Goal: Task Accomplishment & Management: Manage account settings

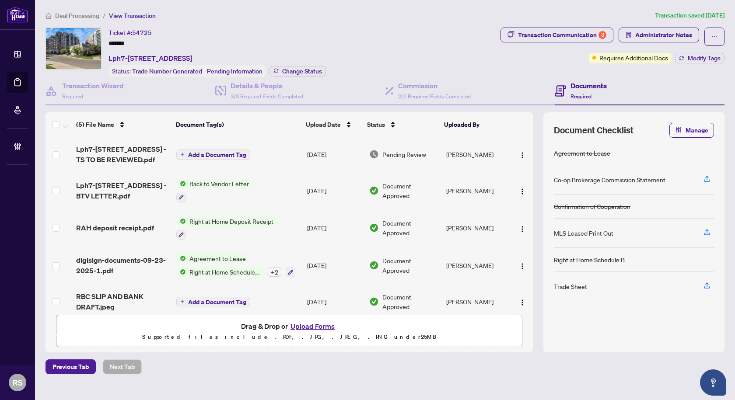
click at [72, 18] on span "Deal Processing" at bounding box center [77, 16] width 44 height 8
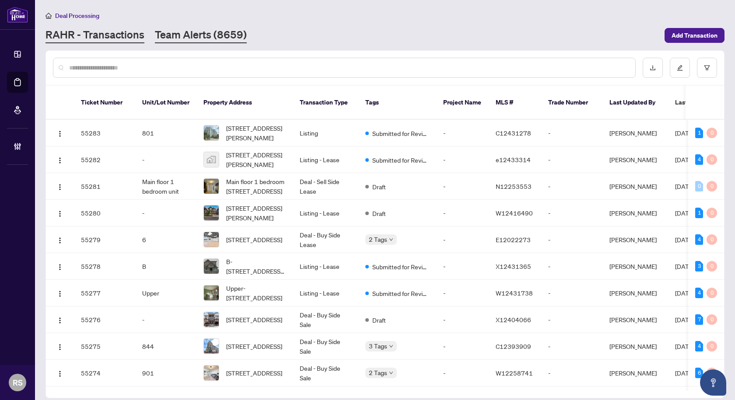
click at [207, 38] on link "Team Alerts (8659)" at bounding box center [201, 36] width 92 height 16
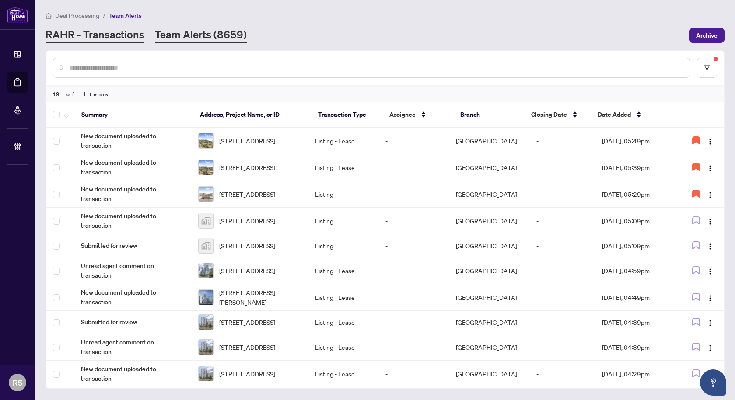
click at [115, 32] on link "RAHR - Transactions" at bounding box center [95, 36] width 99 height 16
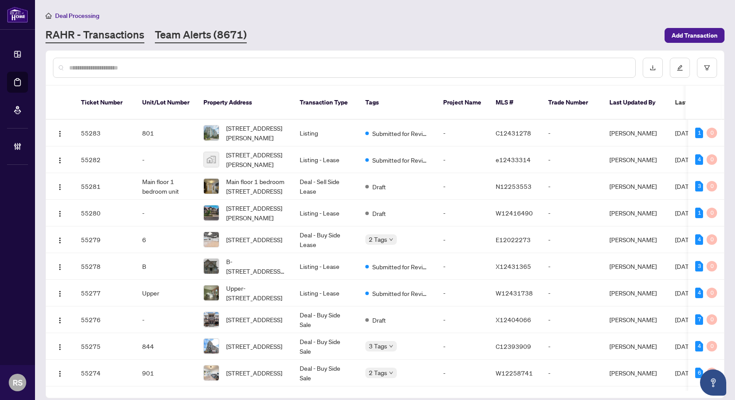
click at [196, 32] on link "Team Alerts (8671)" at bounding box center [201, 36] width 92 height 16
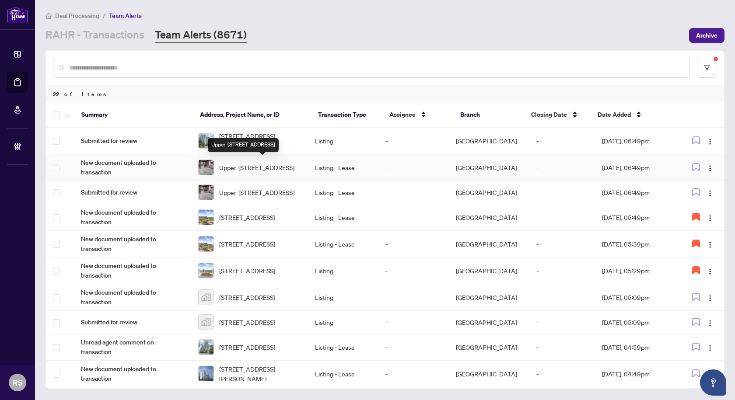
click at [256, 165] on span "Upper-[STREET_ADDRESS]" at bounding box center [256, 168] width 75 height 10
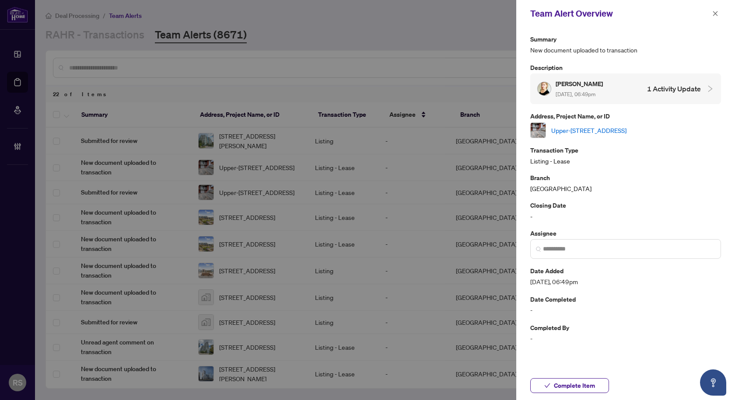
click at [606, 129] on link "Upper-[STREET_ADDRESS]" at bounding box center [588, 131] width 75 height 10
click at [715, 14] on icon "close" at bounding box center [715, 13] width 5 height 5
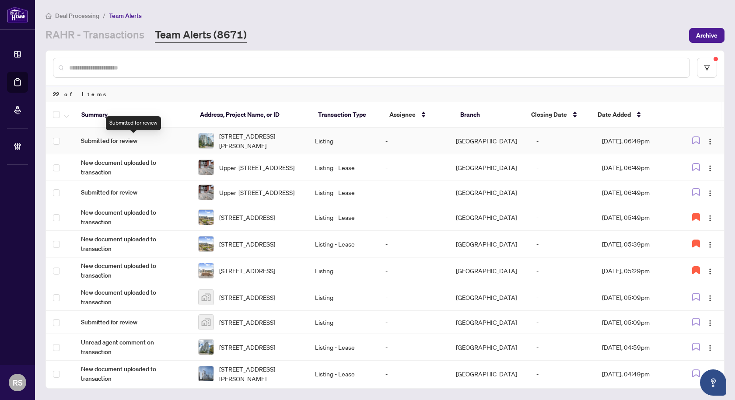
click at [129, 139] on span "Submitted for review" at bounding box center [132, 141] width 103 height 10
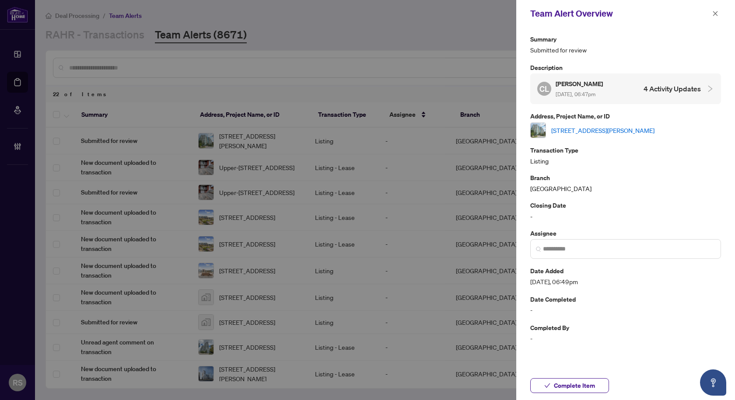
click at [600, 131] on link "[STREET_ADDRESS][PERSON_NAME]" at bounding box center [602, 131] width 103 height 10
click at [712, 14] on icon "close" at bounding box center [715, 14] width 6 height 6
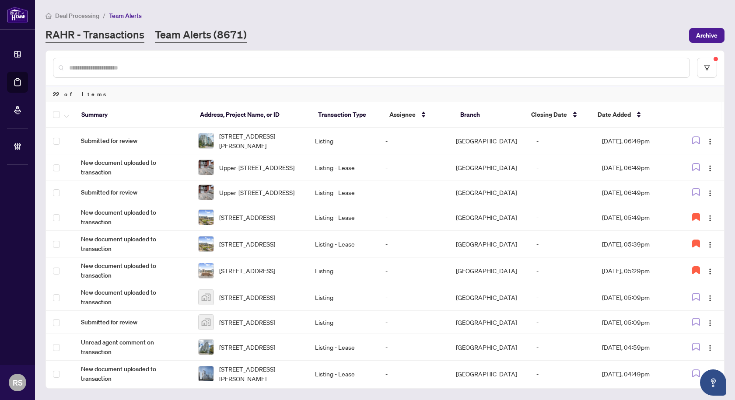
click at [128, 30] on link "RAHR - Transactions" at bounding box center [95, 36] width 99 height 16
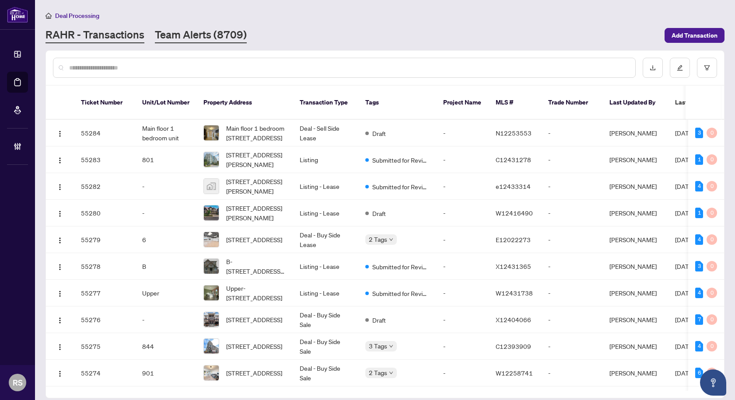
click at [201, 37] on link "Team Alerts (8709)" at bounding box center [201, 36] width 92 height 16
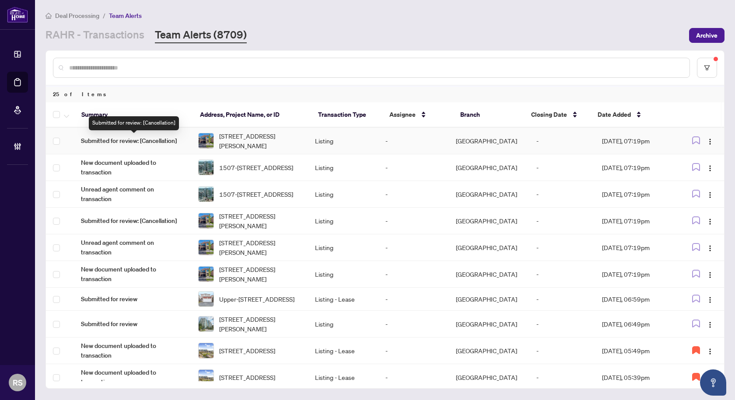
click at [133, 138] on span "Submitted for review: [Cancellation]" at bounding box center [132, 141] width 103 height 10
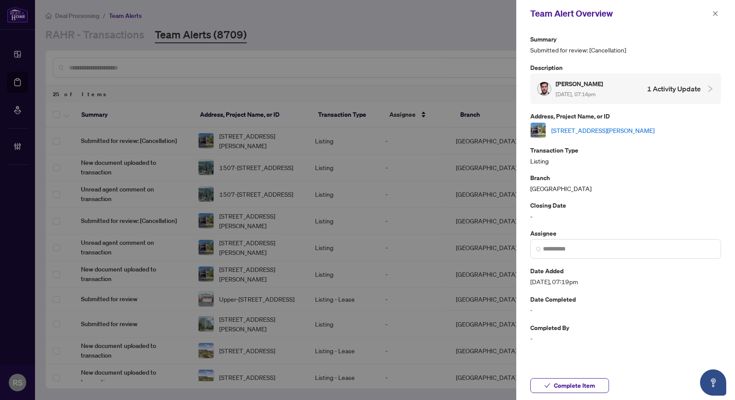
click at [620, 130] on link "101 Roy Harper Ave, Aurora, Ontario L4G 0V5, Canada" at bounding box center [602, 131] width 103 height 10
click at [716, 13] on icon "close" at bounding box center [715, 14] width 6 height 6
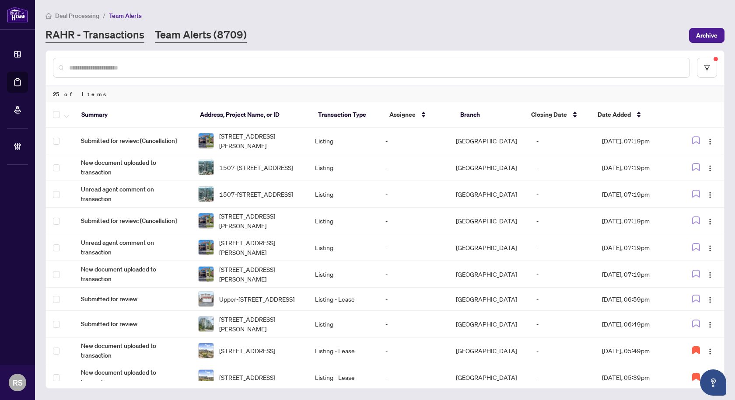
click at [105, 32] on link "RAHR - Transactions" at bounding box center [95, 36] width 99 height 16
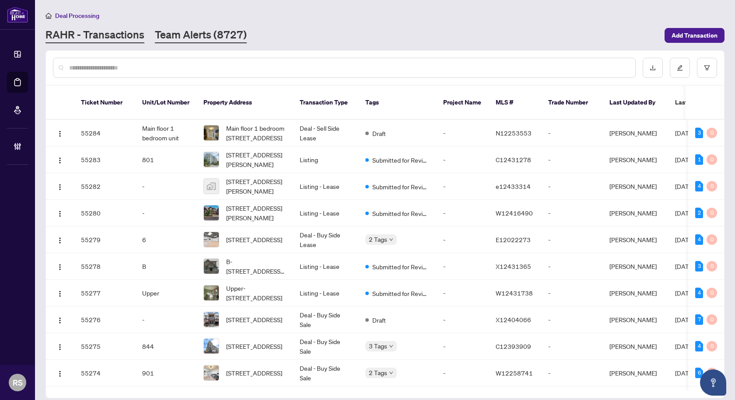
click at [207, 38] on link "Team Alerts (8727)" at bounding box center [201, 36] width 92 height 16
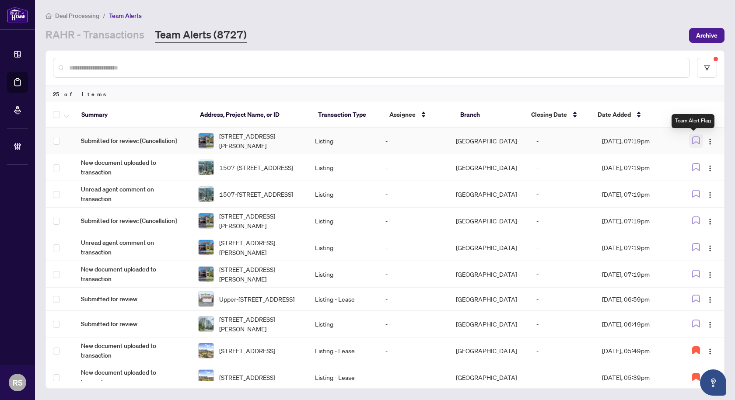
click at [696, 140] on icon "button" at bounding box center [696, 141] width 8 height 8
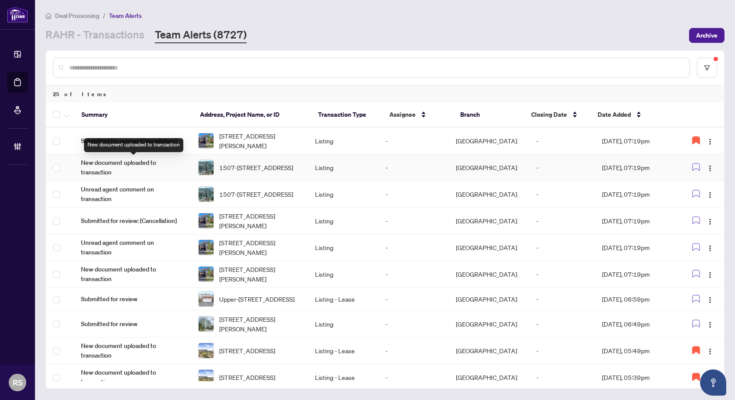
click at [111, 167] on span "New document uploaded to transaction" at bounding box center [132, 167] width 103 height 19
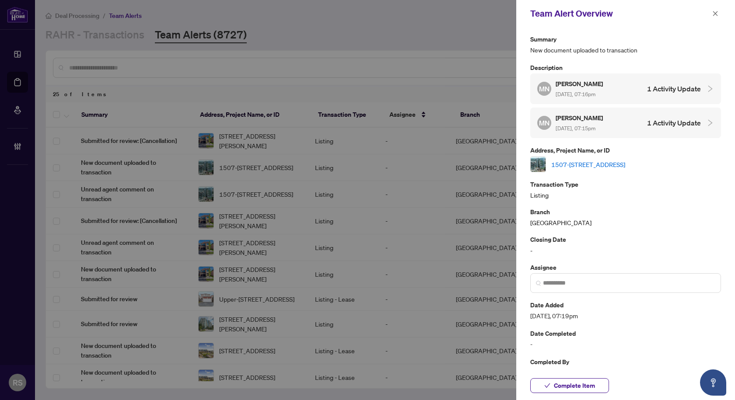
click at [603, 163] on link "1507-7165 Yonge St, Markham, Ontario L3T 0C9, Canada" at bounding box center [588, 165] width 74 height 10
click at [600, 161] on link "1507-7165 Yonge St, Markham, Ontario L3T 0C9, Canada" at bounding box center [588, 165] width 74 height 10
click at [712, 12] on button "button" at bounding box center [715, 13] width 11 height 11
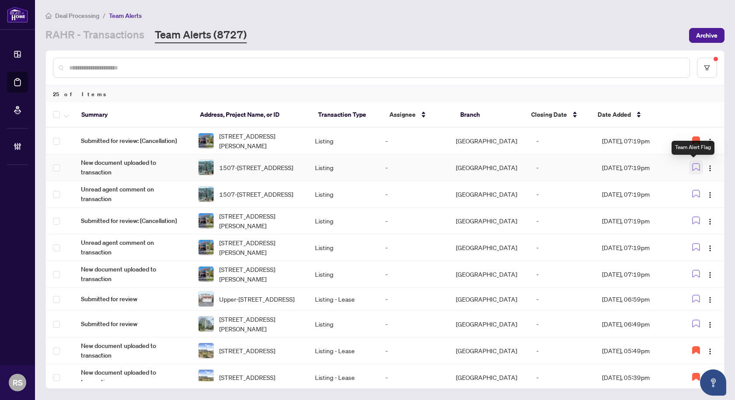
click at [695, 166] on icon "button" at bounding box center [696, 167] width 8 height 8
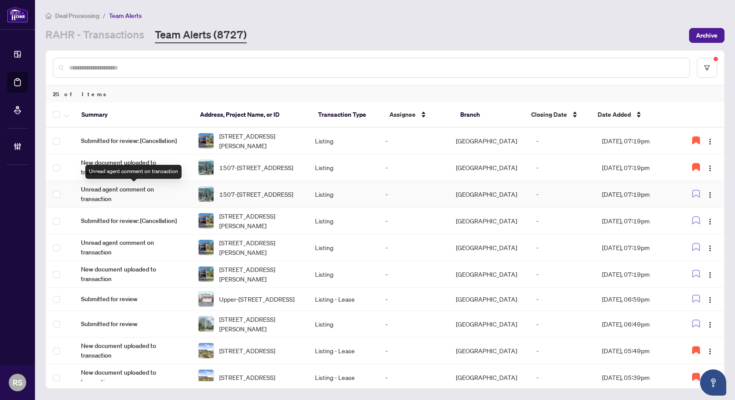
click at [109, 192] on span "Unread agent comment on transaction" at bounding box center [132, 194] width 103 height 19
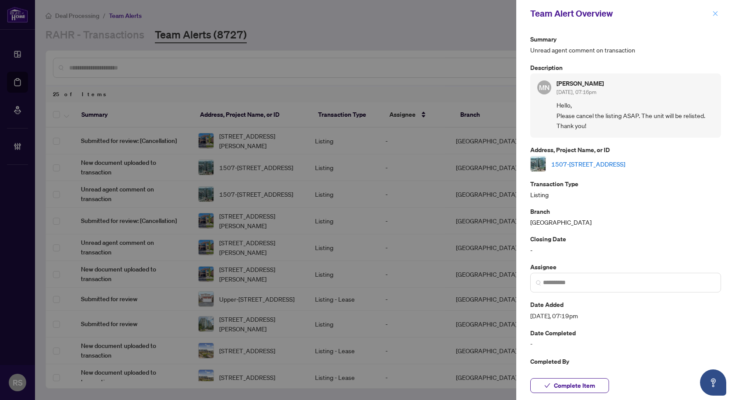
click at [716, 13] on icon "close" at bounding box center [715, 13] width 5 height 5
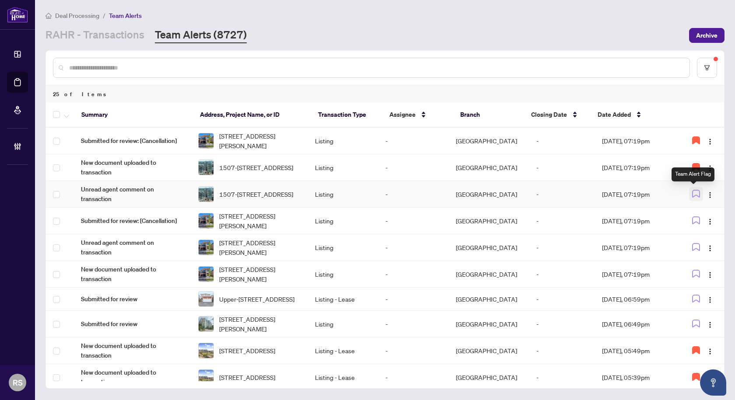
click at [693, 193] on icon "button" at bounding box center [696, 194] width 8 height 8
click at [692, 220] on icon "button" at bounding box center [696, 221] width 8 height 8
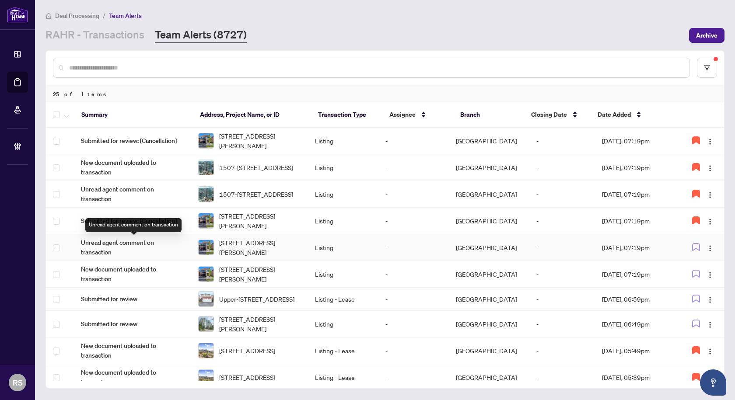
click at [126, 242] on span "Unread agent comment on transaction" at bounding box center [132, 247] width 103 height 19
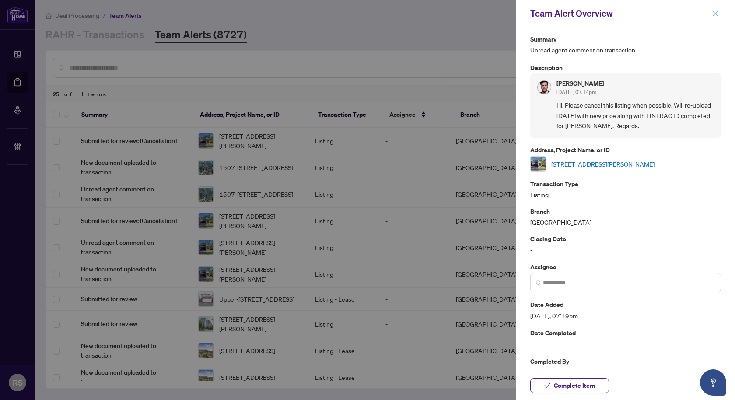
click at [717, 14] on icon "close" at bounding box center [715, 14] width 6 height 6
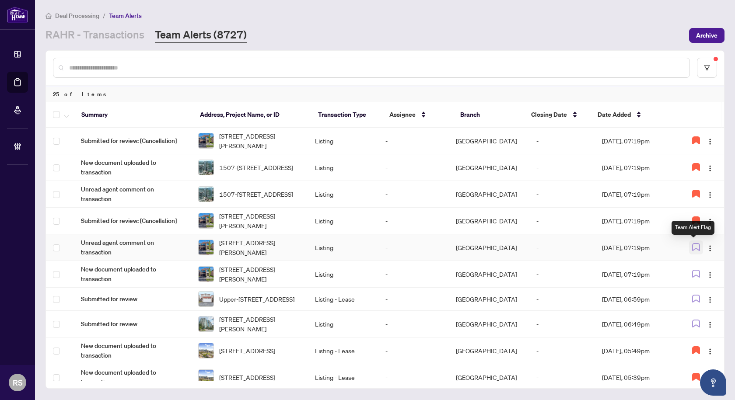
click at [692, 247] on icon "button" at bounding box center [696, 247] width 8 height 8
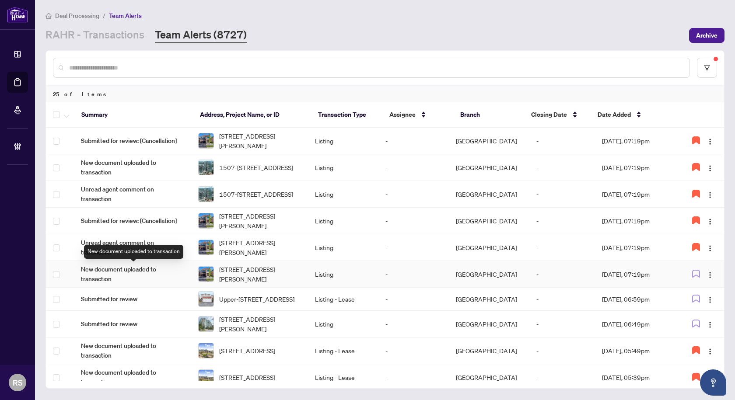
click at [140, 273] on span "New document uploaded to transaction" at bounding box center [132, 274] width 103 height 19
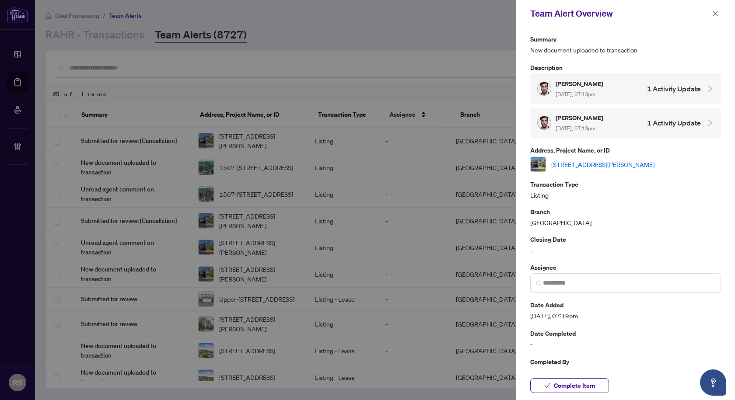
click at [614, 168] on div "101 Roy Harper Ave, Aurora, Ontario L4G 0V5, Canada" at bounding box center [625, 165] width 191 height 16
click at [613, 165] on link "101 Roy Harper Ave, Aurora, Ontario L4G 0V5, Canada" at bounding box center [602, 165] width 103 height 10
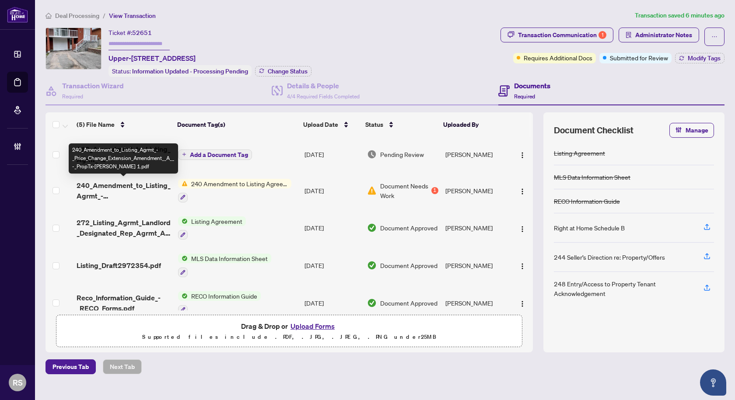
click at [111, 184] on span "240_Amendment_to_Listing_Agrmt_-_Price_Change_Extension_Amendment__A__-_PropTx-…" at bounding box center [124, 190] width 94 height 21
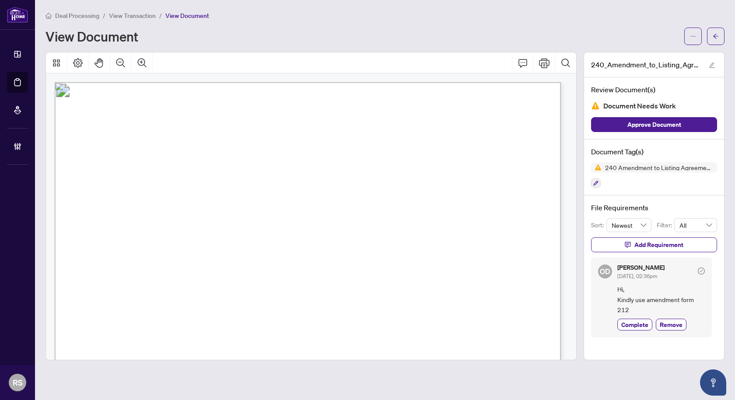
click at [133, 14] on span "View Transaction" at bounding box center [132, 16] width 47 height 8
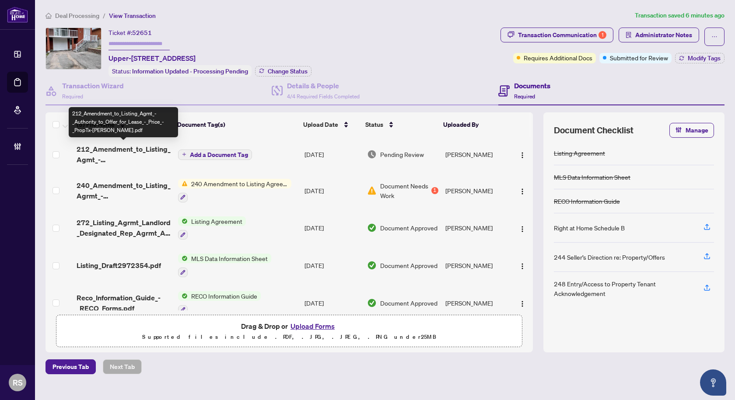
click at [112, 149] on span "212_Amendment_to_Listing_Agmt_-_Authority_to_Offer_for_Lease_-_Price_-_PropTx-O…" at bounding box center [124, 154] width 94 height 21
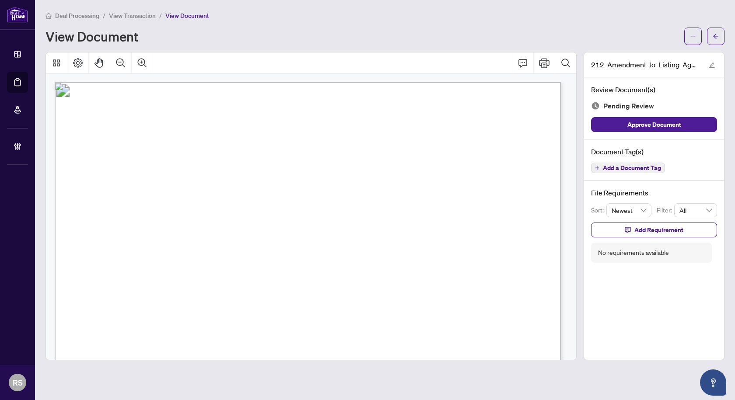
click at [626, 169] on span "Add a Document Tag" at bounding box center [632, 168] width 58 height 6
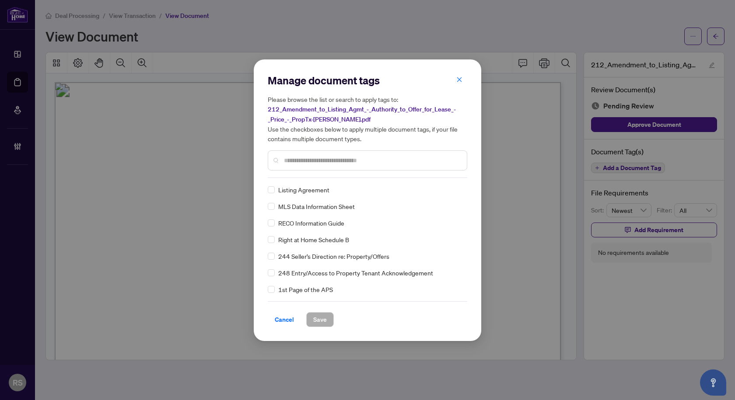
click at [292, 158] on input "text" at bounding box center [372, 161] width 176 height 10
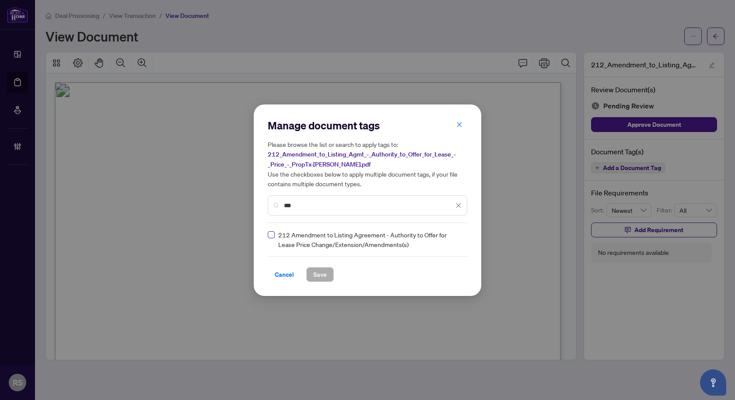
type input "***"
click at [319, 276] on span "Save" at bounding box center [320, 275] width 14 height 14
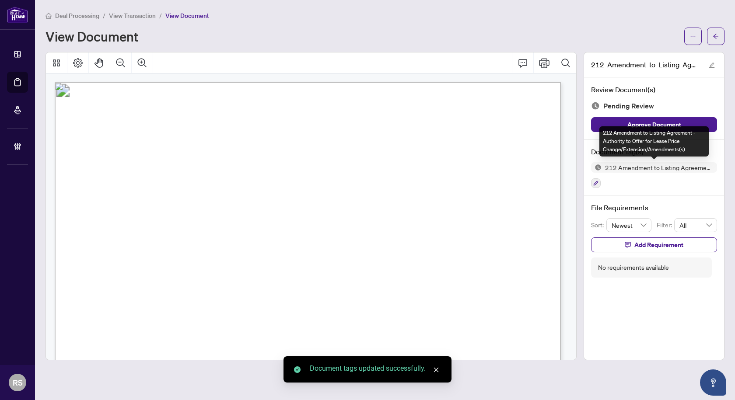
click at [598, 168] on img at bounding box center [596, 167] width 11 height 11
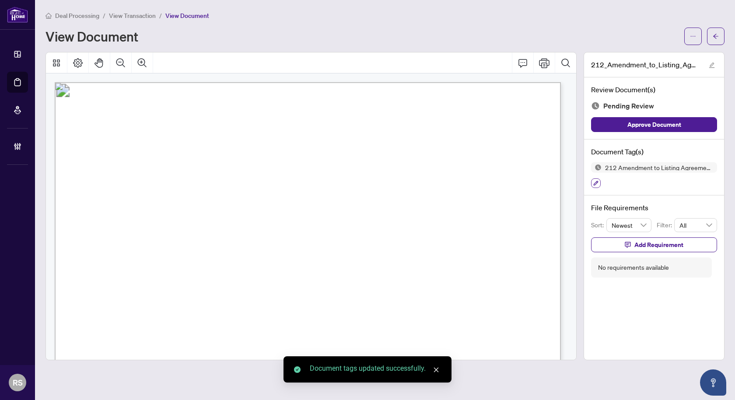
click at [595, 185] on icon "button" at bounding box center [596, 183] width 5 height 5
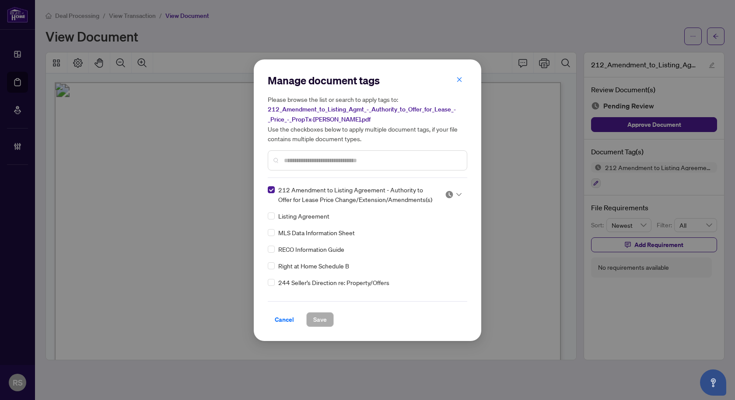
click at [446, 191] on img at bounding box center [449, 194] width 9 height 9
click at [423, 239] on div "Approved" at bounding box center [424, 237] width 56 height 10
click at [321, 319] on span "Save" at bounding box center [320, 320] width 14 height 14
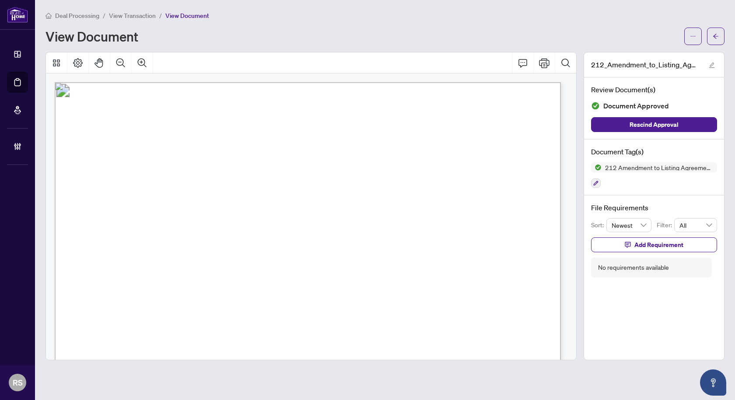
click at [139, 15] on span "View Transaction" at bounding box center [132, 16] width 47 height 8
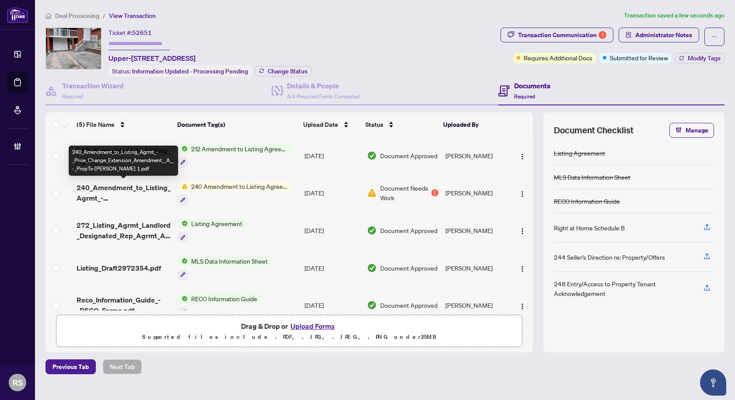
click at [129, 186] on span "240_Amendment_to_Listing_Agrmt_-_Price_Change_Extension_Amendment__A__-_PropTx-…" at bounding box center [124, 192] width 94 height 21
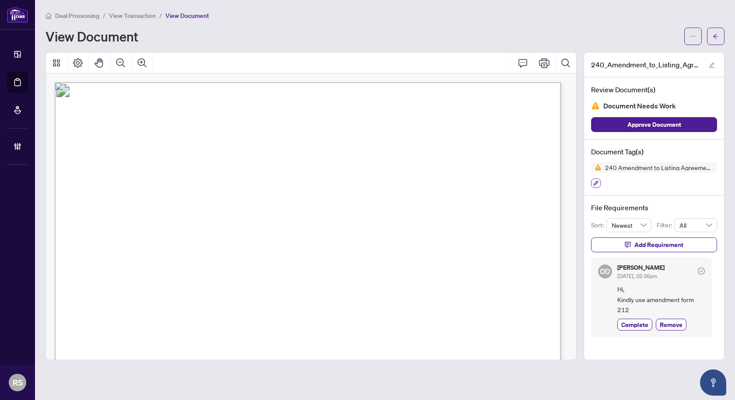
click at [594, 183] on icon "button" at bounding box center [595, 183] width 5 height 5
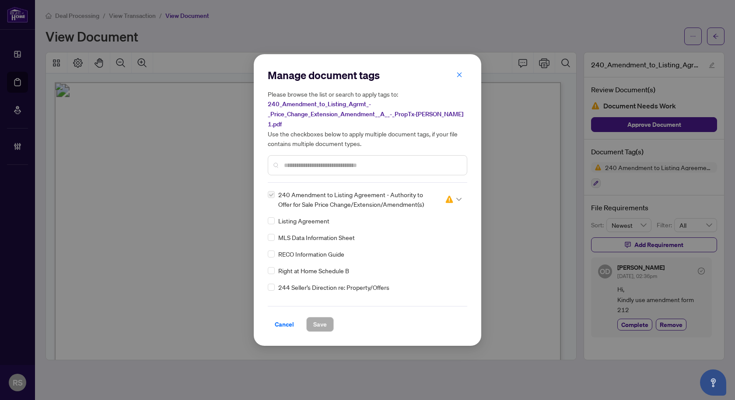
click at [445, 195] on img at bounding box center [449, 199] width 9 height 9
click at [458, 78] on icon "close" at bounding box center [459, 75] width 6 height 6
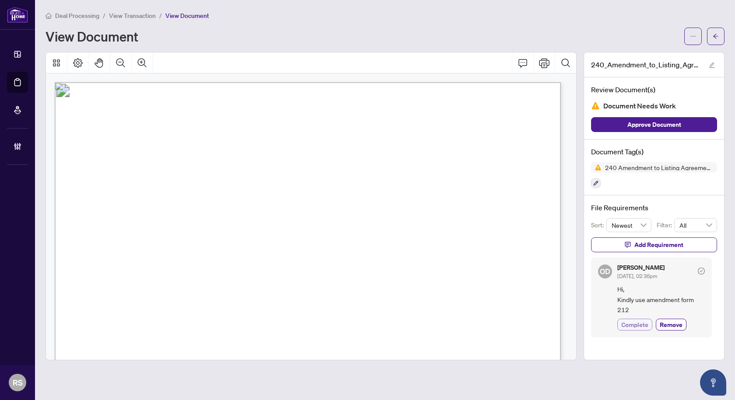
click at [631, 322] on span "Complete" at bounding box center [634, 324] width 27 height 9
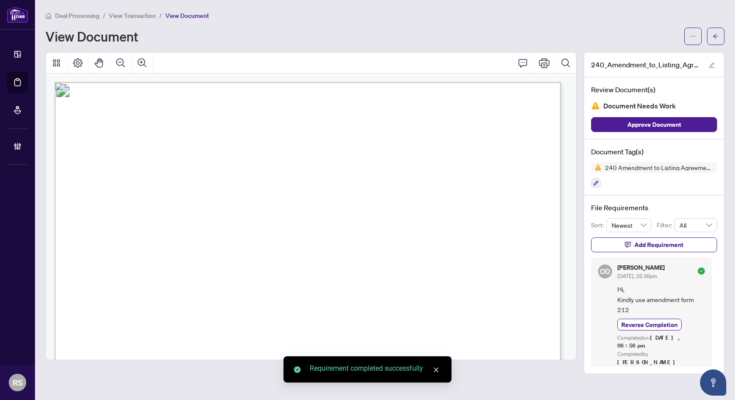
click at [137, 16] on span "View Transaction" at bounding box center [132, 16] width 47 height 8
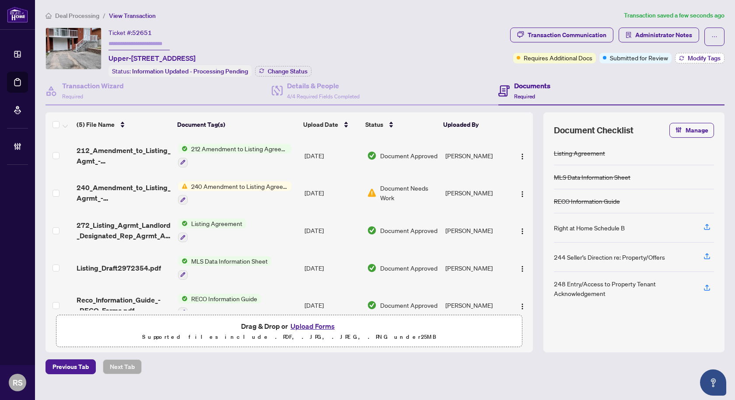
click at [699, 59] on span "Modify Tags" at bounding box center [704, 58] width 33 height 6
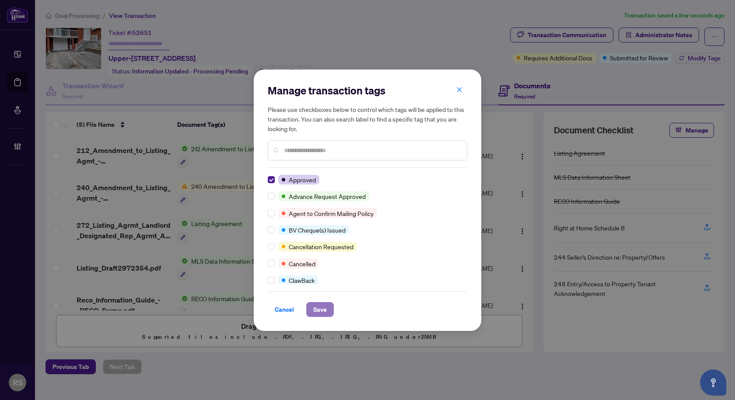
click at [318, 311] on span "Save" at bounding box center [320, 310] width 14 height 14
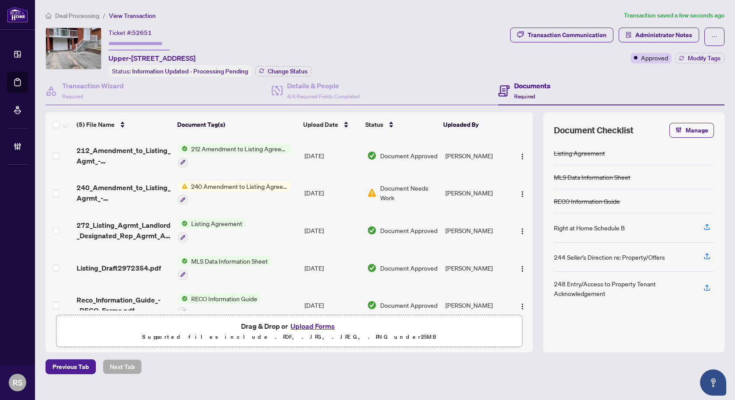
click at [80, 15] on span "Deal Processing" at bounding box center [77, 16] width 44 height 8
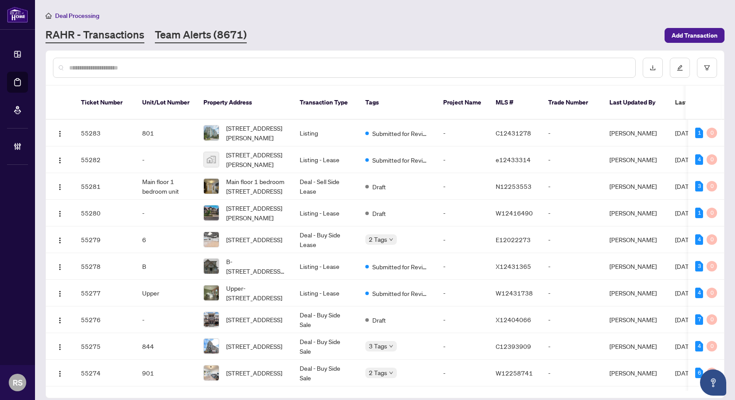
click at [200, 35] on link "Team Alerts (8671)" at bounding box center [201, 36] width 92 height 16
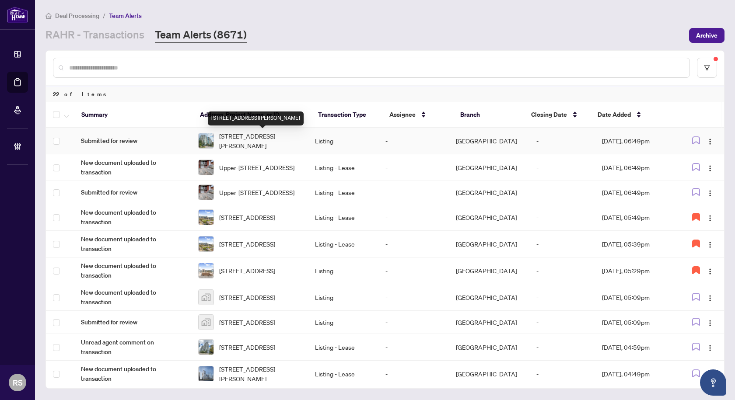
click at [242, 142] on span "801-23 Lorraine Dr, Toronto, Ontario M2N 6Z6, Canada" at bounding box center [260, 140] width 82 height 19
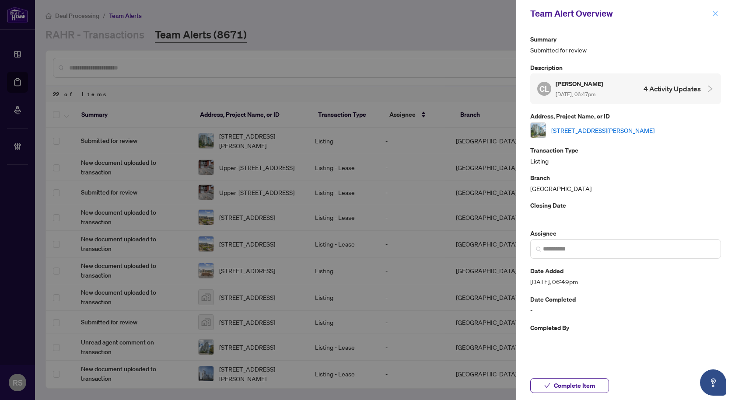
click at [719, 16] on button "button" at bounding box center [715, 13] width 11 height 11
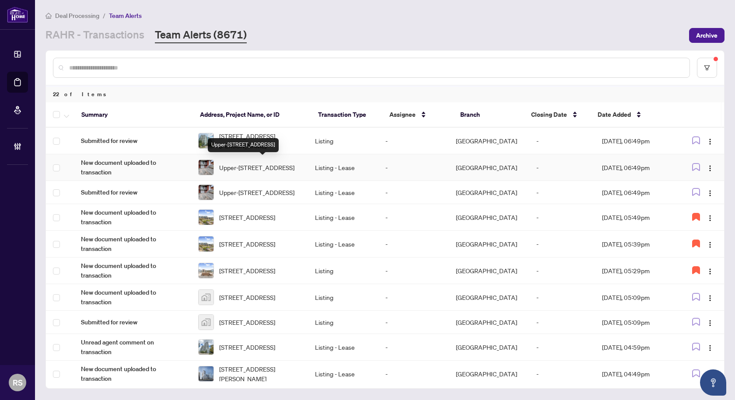
click at [263, 163] on span "Upper-28 Major Oaks Dr, Brampton, Ontario L6V 3K2, Canada" at bounding box center [256, 168] width 75 height 10
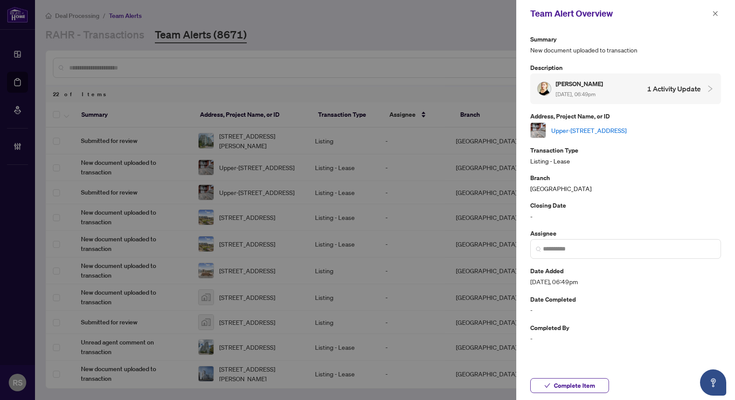
click at [606, 130] on link "Upper-28 Major Oaks Dr, Brampton, Ontario L6V 3K2, Canada" at bounding box center [588, 131] width 75 height 10
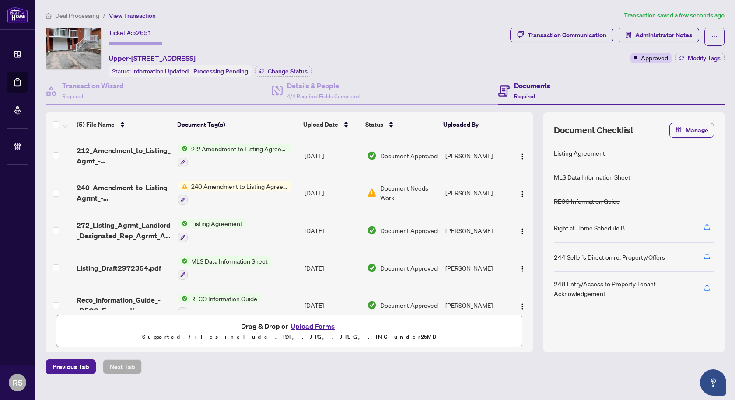
click at [89, 17] on span "Deal Processing" at bounding box center [77, 16] width 44 height 8
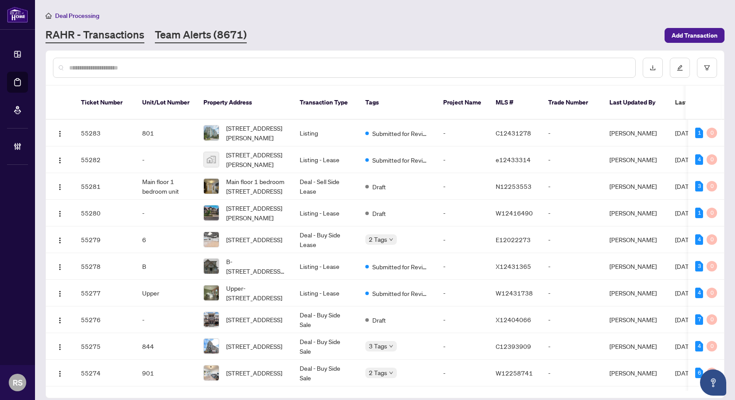
click at [212, 33] on link "Team Alerts (8671)" at bounding box center [201, 36] width 92 height 16
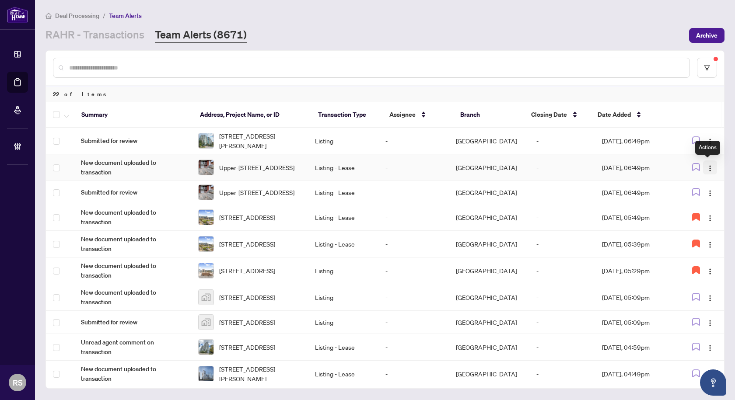
click at [708, 167] on img "button" at bounding box center [710, 168] width 7 height 7
click at [678, 215] on span "Complete Item" at bounding box center [687, 213] width 41 height 10
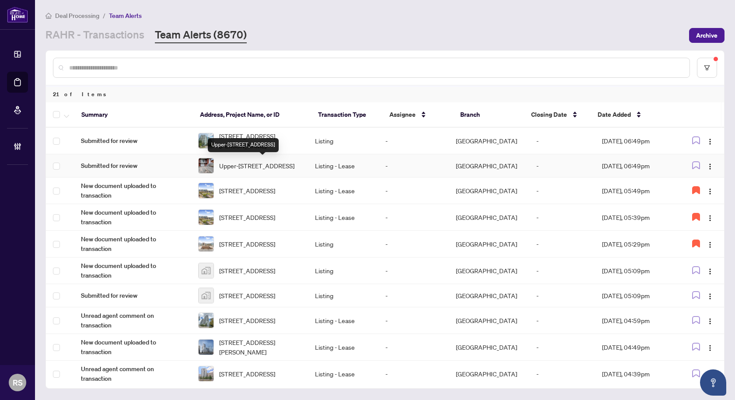
click at [255, 162] on span "Upper-[STREET_ADDRESS]" at bounding box center [256, 166] width 75 height 10
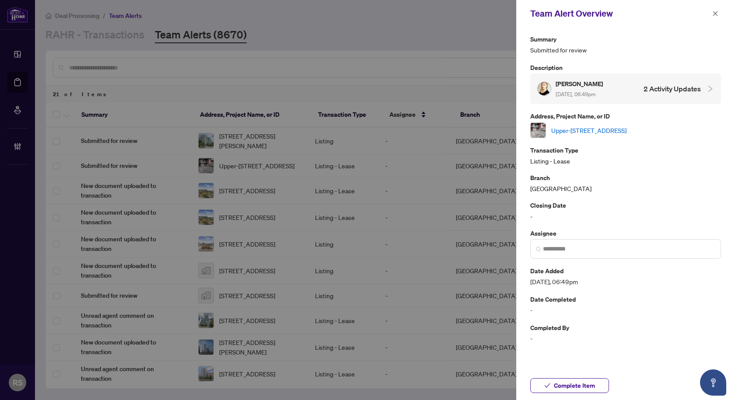
click at [627, 129] on link "Upper-[STREET_ADDRESS]" at bounding box center [588, 131] width 75 height 10
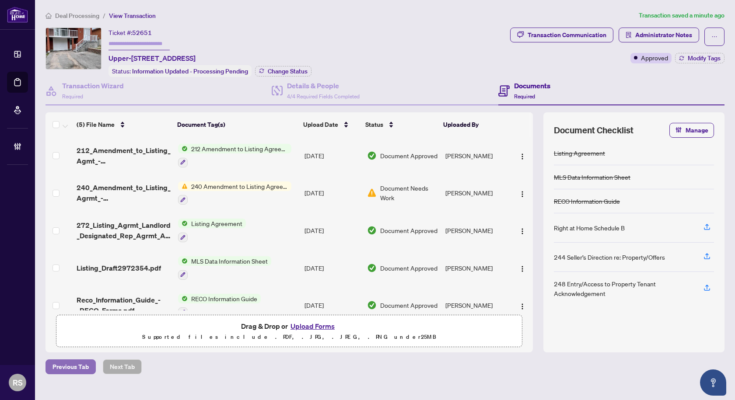
click at [65, 368] on span "Previous Tab" at bounding box center [71, 367] width 36 height 14
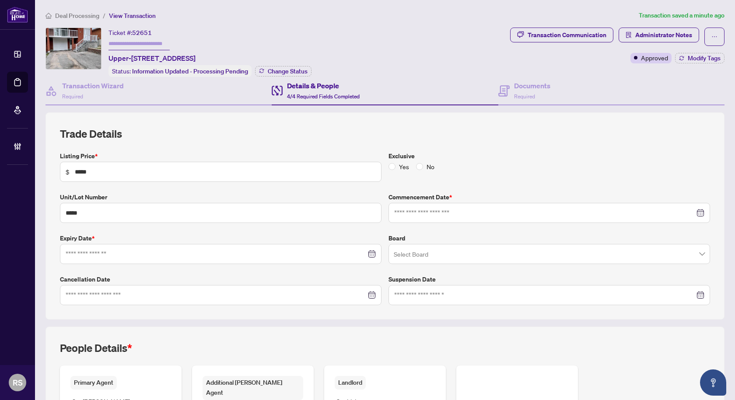
type input "**********"
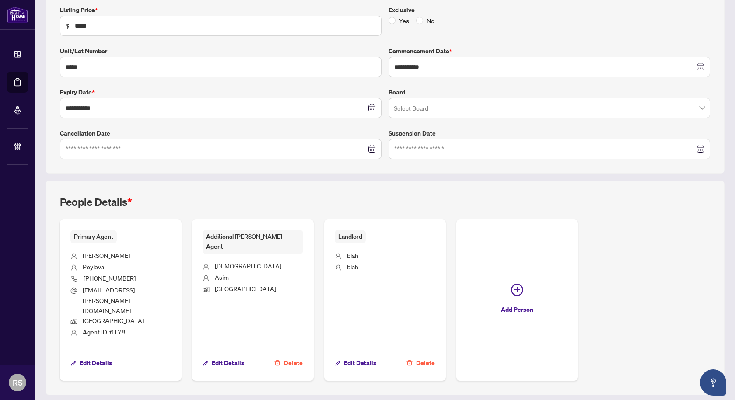
scroll to position [153, 0]
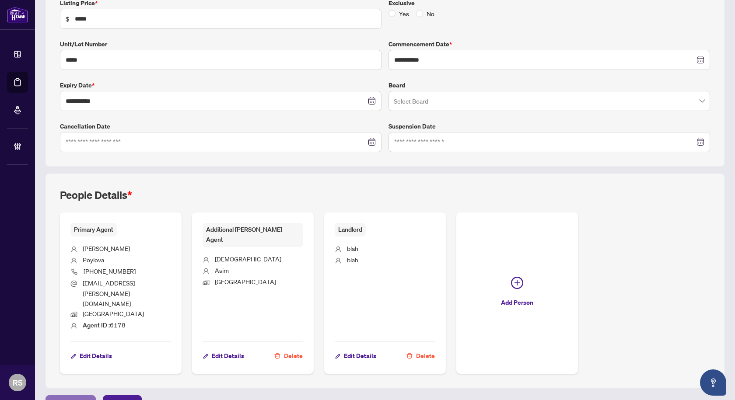
click at [74, 396] on span "Previous Tab" at bounding box center [71, 403] width 36 height 14
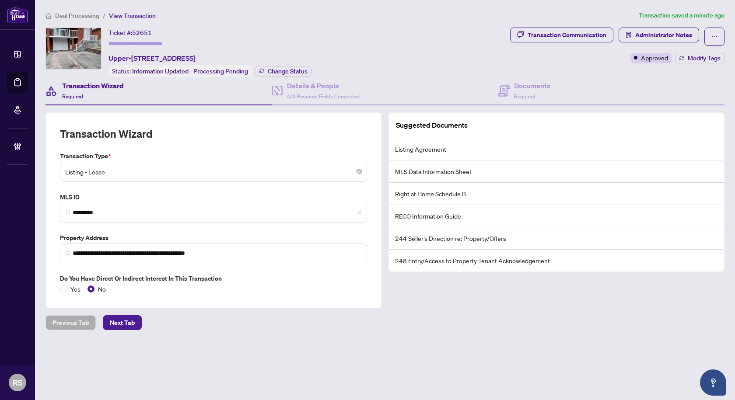
click at [84, 18] on span "Deal Processing" at bounding box center [77, 16] width 44 height 8
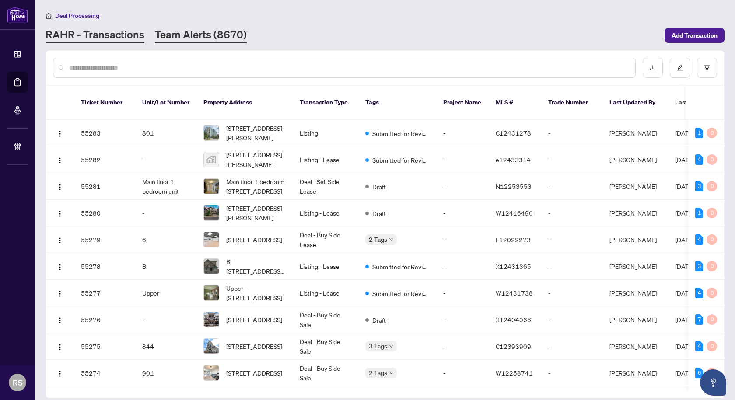
click at [188, 34] on link "Team Alerts (8670)" at bounding box center [201, 36] width 92 height 16
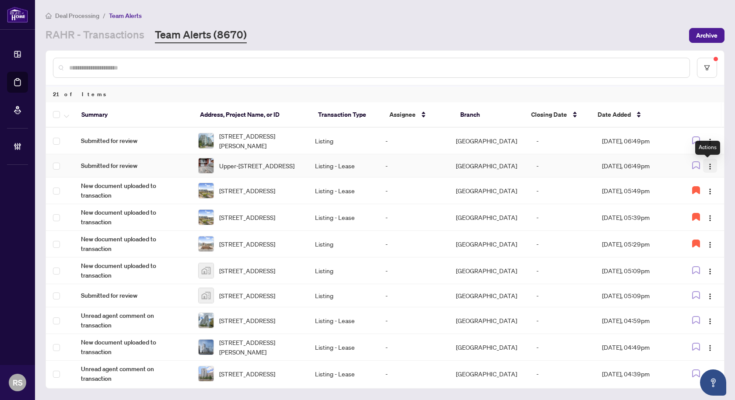
click at [707, 168] on img "button" at bounding box center [710, 166] width 7 height 7
click at [383, 22] on div "Deal Processing / Team Alerts RAHR - Transactions Team Alerts (8670) Archive" at bounding box center [385, 27] width 679 height 33
click at [257, 276] on span "[STREET_ADDRESS]" at bounding box center [247, 271] width 56 height 10
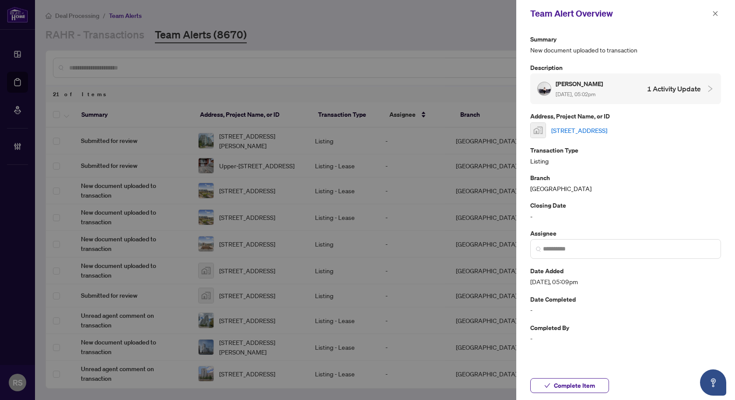
click at [598, 129] on link "[STREET_ADDRESS]" at bounding box center [579, 131] width 56 height 10
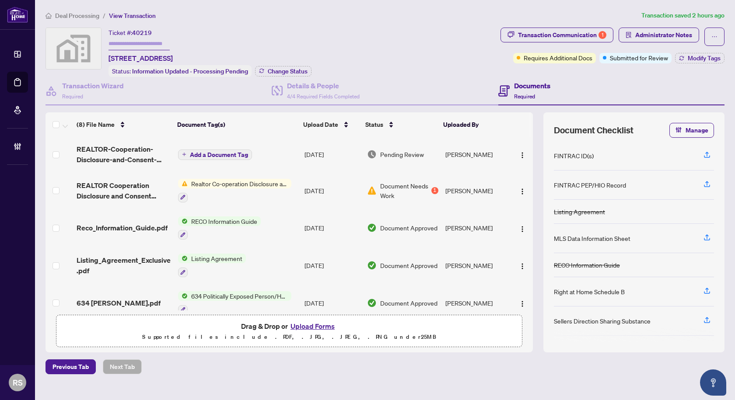
click at [225, 182] on span "Realtor Co-operation Disclosure and Consent" at bounding box center [240, 184] width 104 height 10
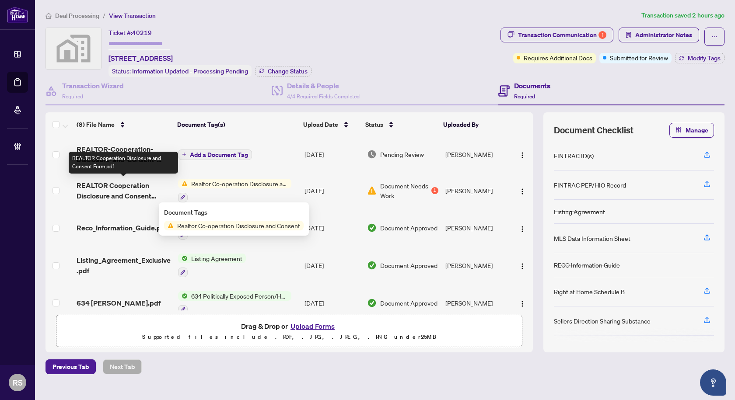
click at [107, 186] on span "REALTOR Cooperation Disclosure and Consent Form.pdf" at bounding box center [124, 190] width 94 height 21
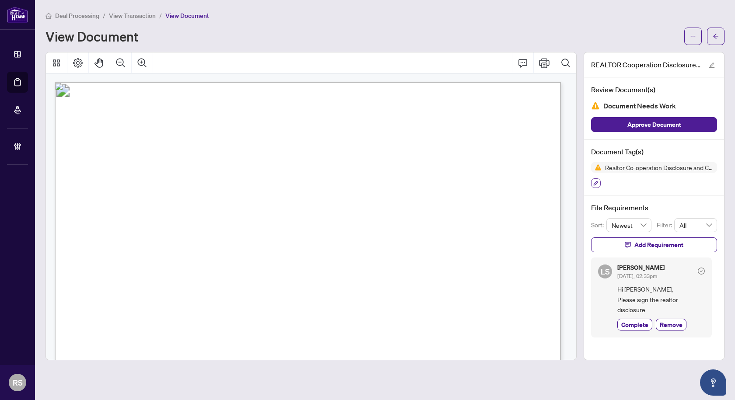
click at [595, 183] on icon "button" at bounding box center [596, 183] width 5 height 5
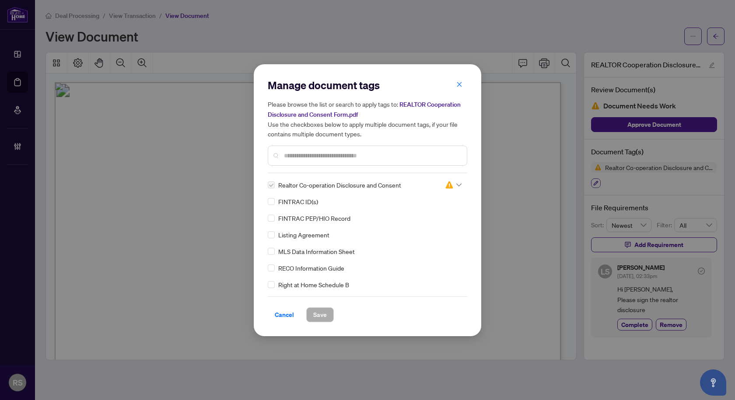
click at [595, 183] on div "Manage document tags Please browse the list or search to apply tags to: REALTOR…" at bounding box center [367, 200] width 735 height 400
click at [461, 86] on icon "close" at bounding box center [459, 84] width 6 height 6
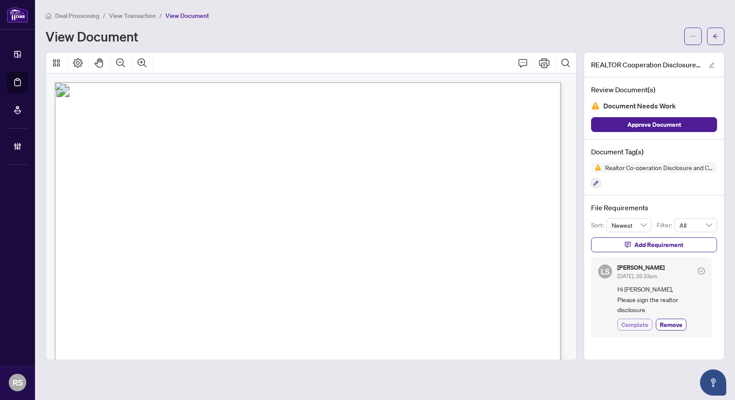
click at [639, 326] on span "Complete" at bounding box center [634, 324] width 27 height 9
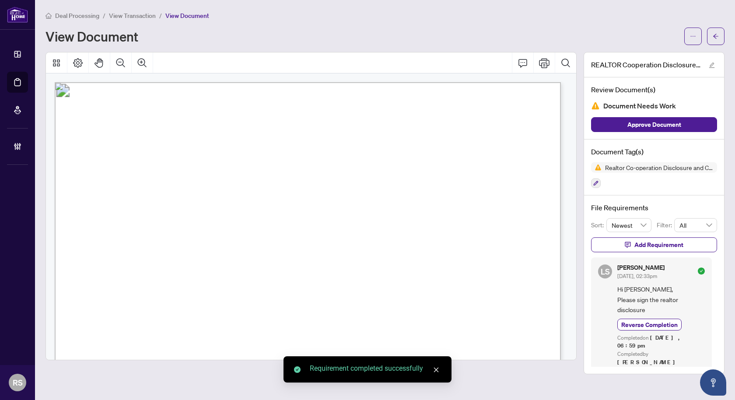
click at [128, 17] on span "View Transaction" at bounding box center [132, 16] width 47 height 8
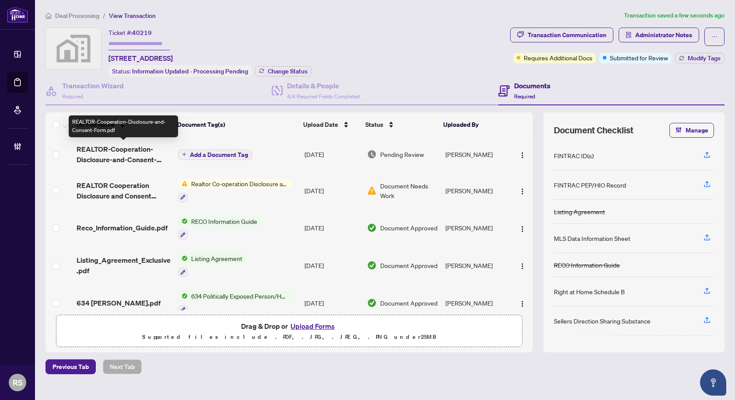
click at [106, 151] on span "REALTOR-Cooperation-Disclosure-and-Consent-Form.pdf" at bounding box center [124, 154] width 94 height 21
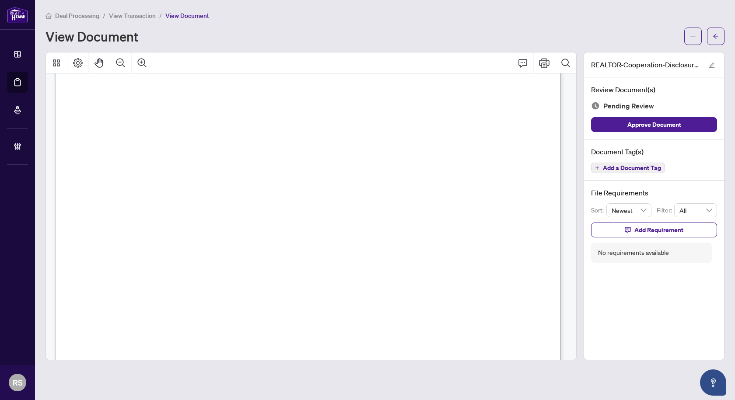
scroll to position [386, 0]
click at [634, 170] on span "Add a Document Tag" at bounding box center [632, 168] width 58 height 6
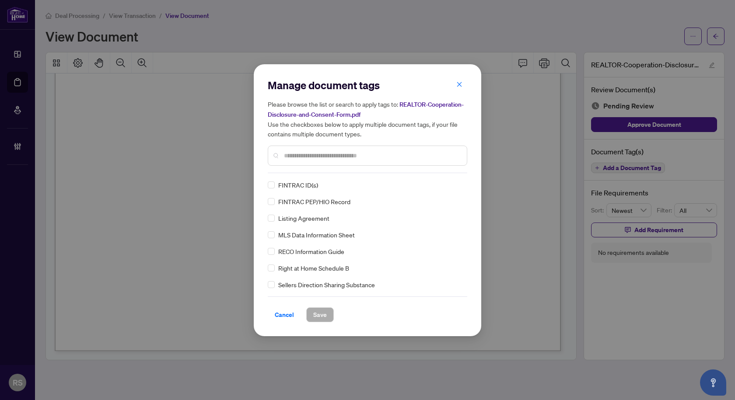
click at [316, 156] on input "text" at bounding box center [372, 156] width 176 height 10
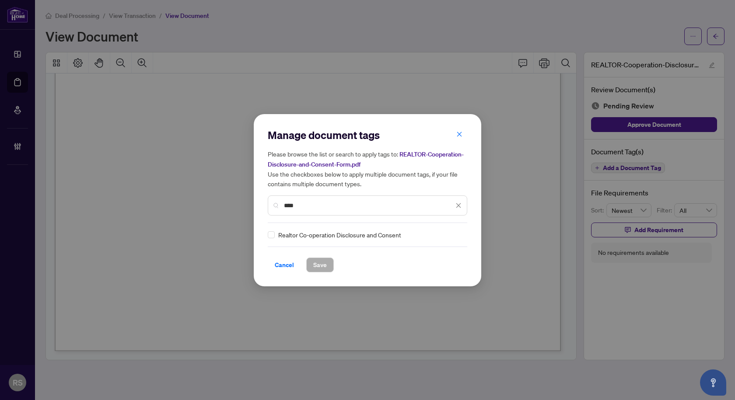
type input "****"
click at [318, 264] on span "Save" at bounding box center [320, 265] width 14 height 14
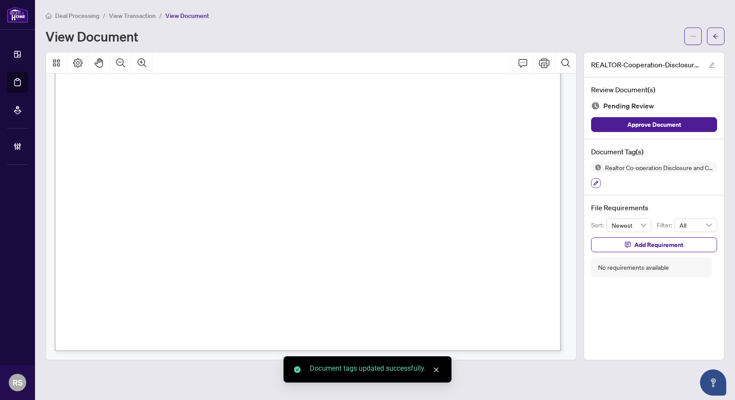
click at [596, 183] on icon "button" at bounding box center [595, 183] width 5 height 5
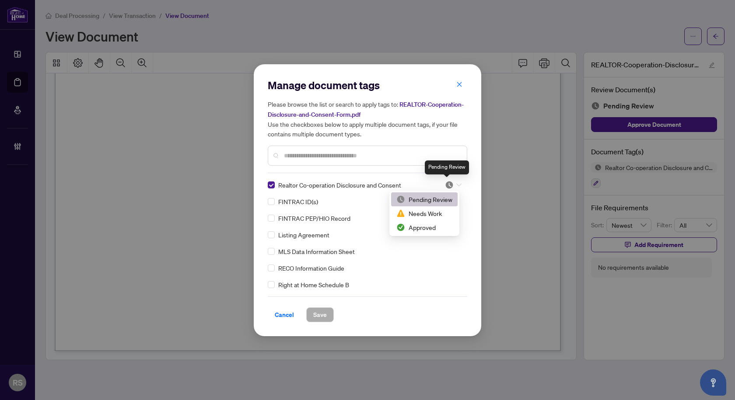
click at [450, 186] on img at bounding box center [449, 185] width 9 height 9
click at [412, 229] on div "Approved" at bounding box center [424, 228] width 56 height 10
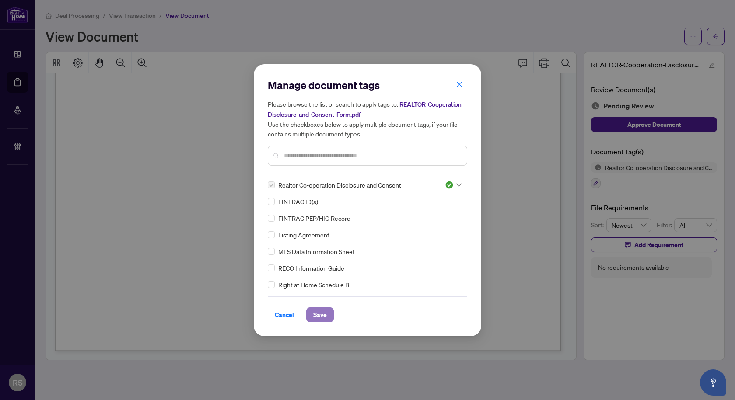
click at [319, 312] on span "Save" at bounding box center [320, 315] width 14 height 14
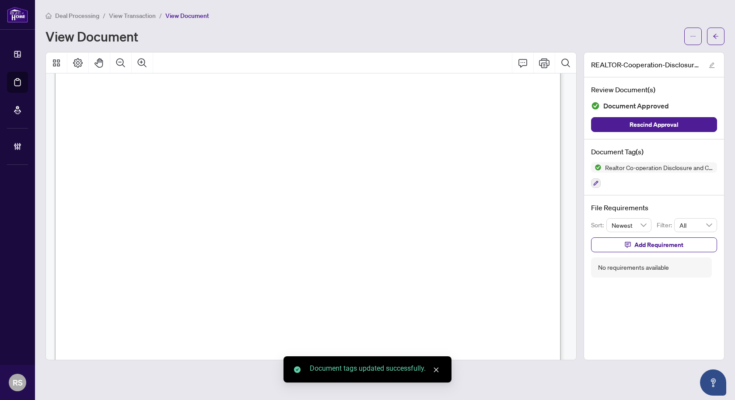
scroll to position [0, 0]
click at [146, 18] on span "View Transaction" at bounding box center [132, 16] width 47 height 8
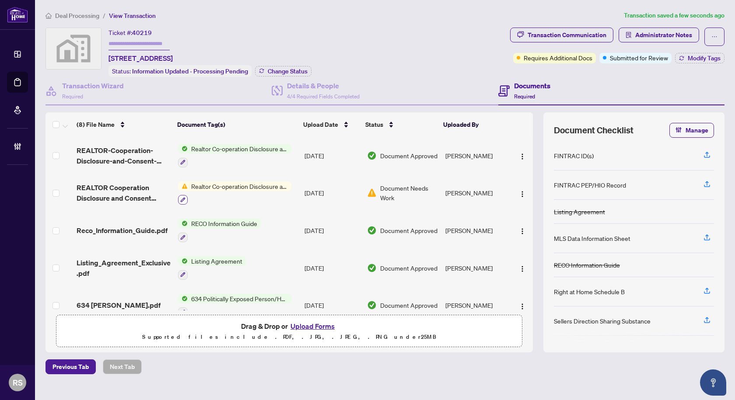
click at [183, 199] on icon "button" at bounding box center [182, 200] width 5 height 5
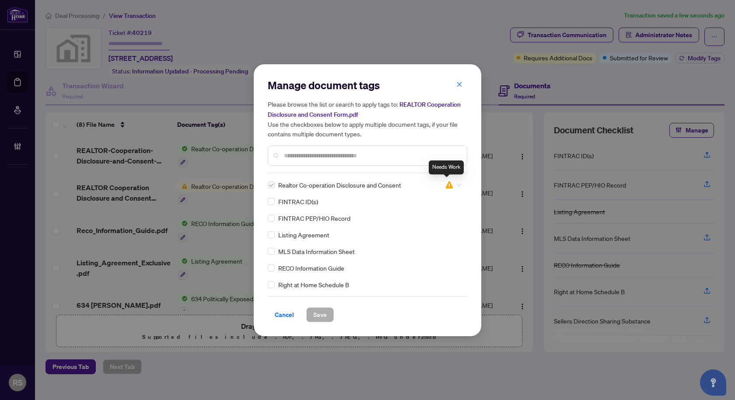
click at [448, 185] on img at bounding box center [449, 185] width 9 height 9
click at [281, 318] on span "Cancel" at bounding box center [284, 315] width 19 height 14
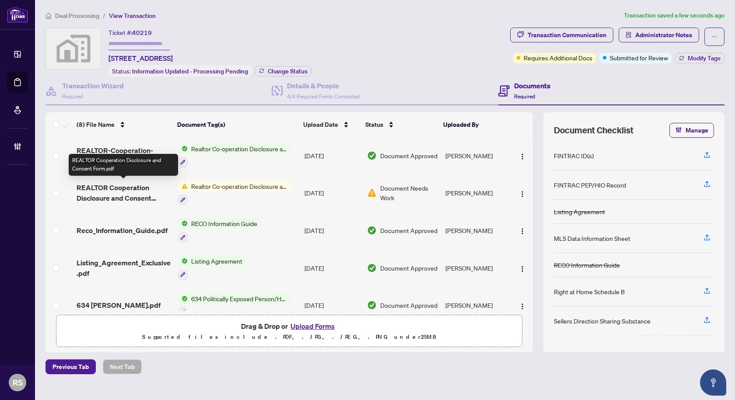
click at [96, 190] on span "REALTOR Cooperation Disclosure and Consent Form.pdf" at bounding box center [124, 192] width 94 height 21
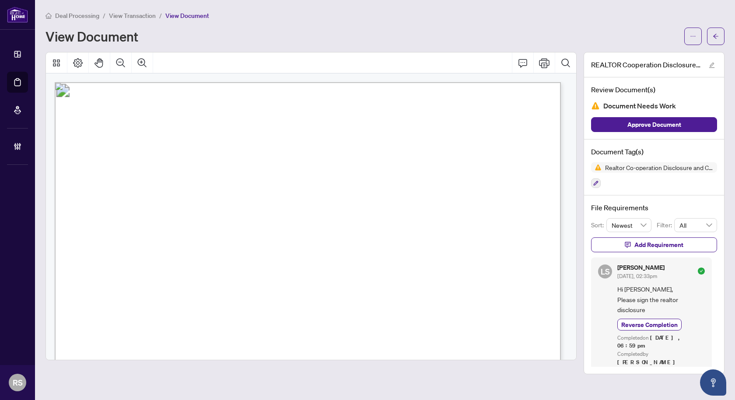
click at [133, 18] on span "View Transaction" at bounding box center [132, 16] width 47 height 8
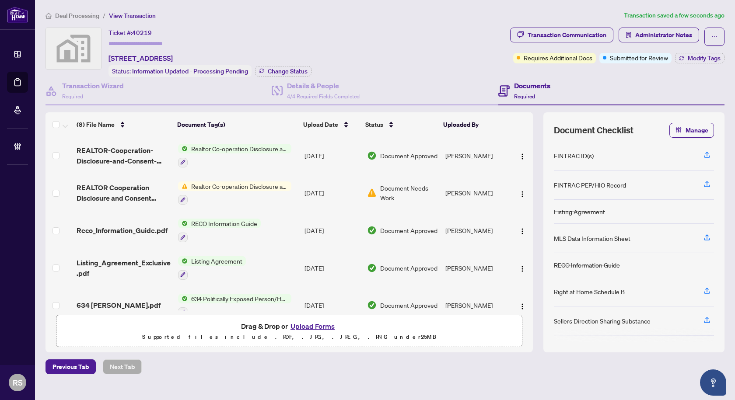
click at [86, 17] on span "Deal Processing" at bounding box center [77, 16] width 44 height 8
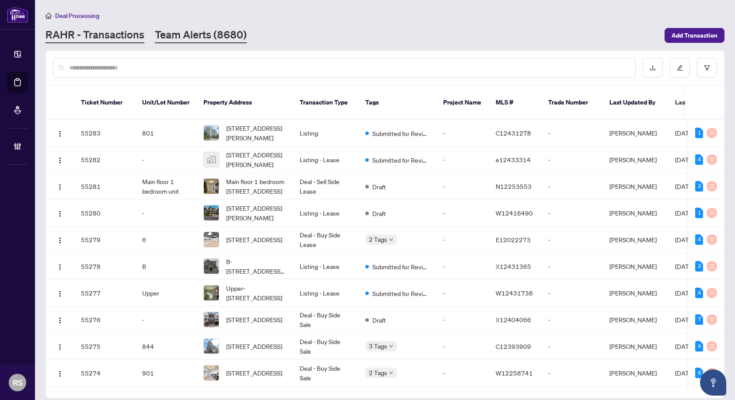
click at [177, 35] on link "Team Alerts (8680)" at bounding box center [201, 36] width 92 height 16
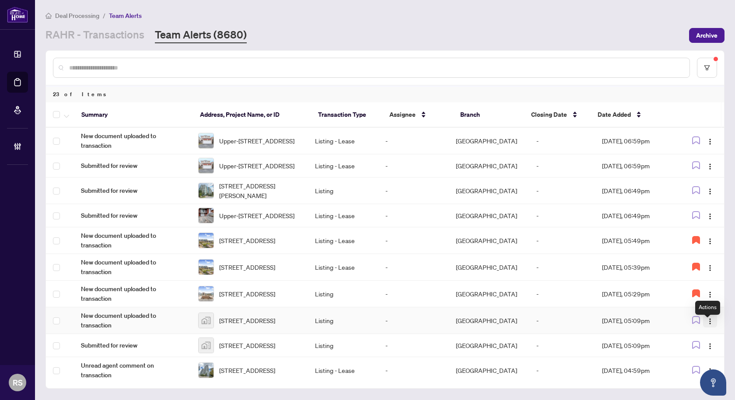
click at [708, 325] on img "button" at bounding box center [710, 321] width 7 height 7
click at [131, 323] on span "New document uploaded to transaction" at bounding box center [132, 320] width 103 height 19
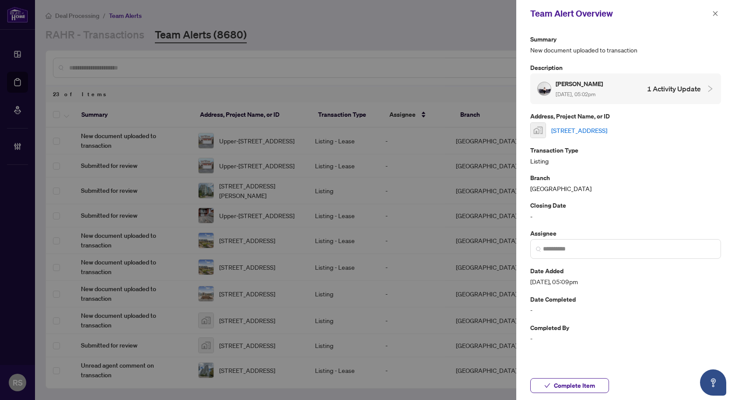
click at [607, 133] on link "59 Kitsilano Crescent, Richmond Hill, ON, Canada" at bounding box center [579, 131] width 56 height 10
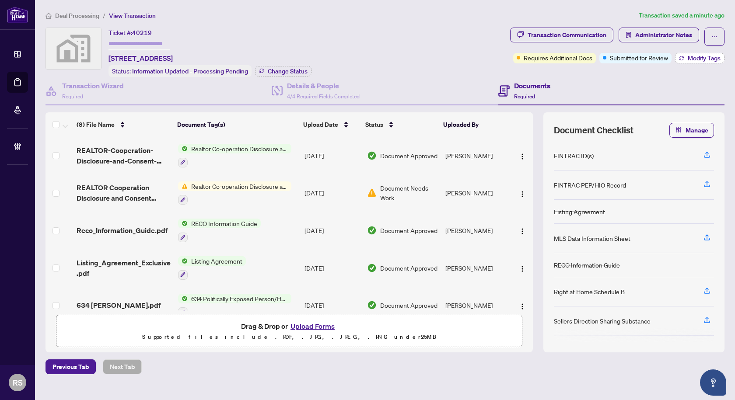
click at [700, 59] on span "Modify Tags" at bounding box center [704, 58] width 33 height 6
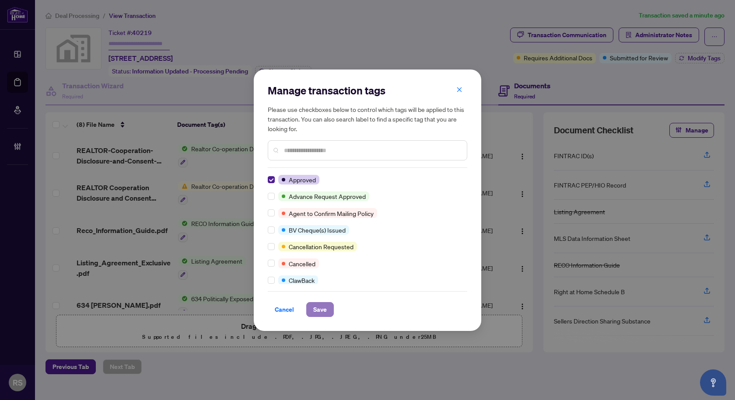
click at [322, 309] on span "Save" at bounding box center [320, 310] width 14 height 14
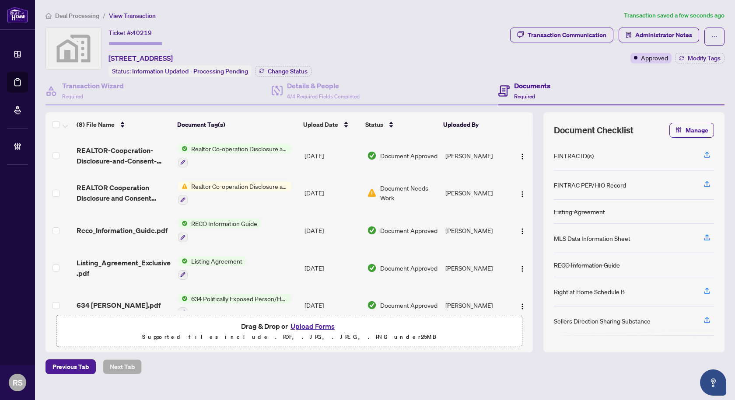
click at [80, 15] on span "Deal Processing" at bounding box center [77, 16] width 44 height 8
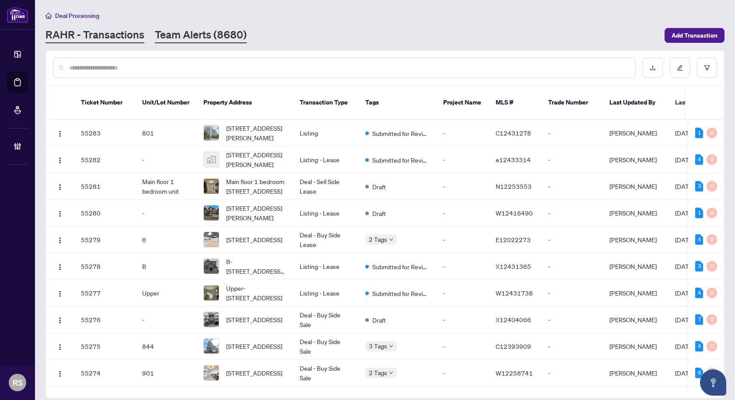
click at [178, 32] on link "Team Alerts (8680)" at bounding box center [201, 36] width 92 height 16
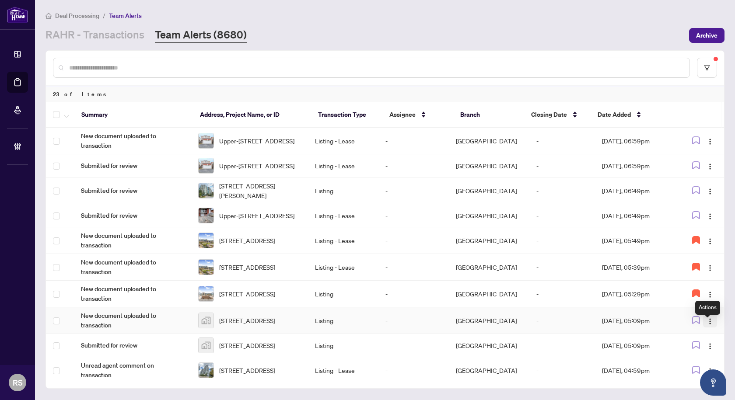
click at [708, 325] on img "button" at bounding box center [710, 321] width 7 height 7
click at [671, 374] on span "Complete Item" at bounding box center [687, 373] width 41 height 10
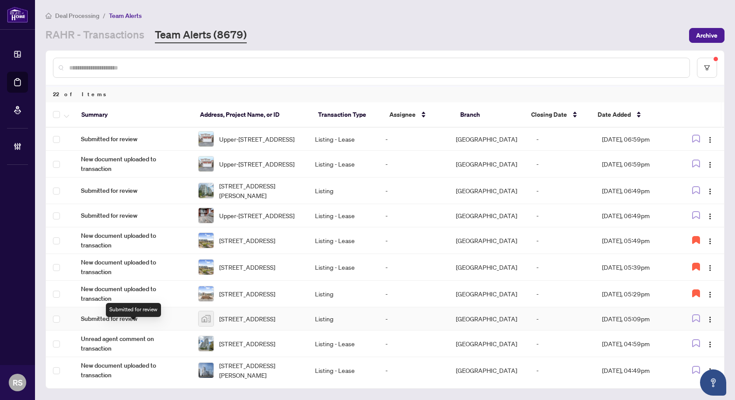
click at [126, 324] on span "Submitted for review" at bounding box center [132, 319] width 103 height 10
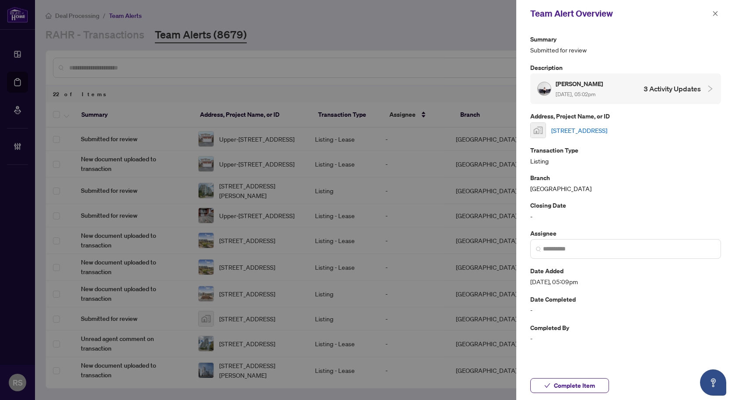
click at [607, 130] on link "59 Kitsilano Crescent, Richmond Hill, ON, Canada" at bounding box center [579, 131] width 56 height 10
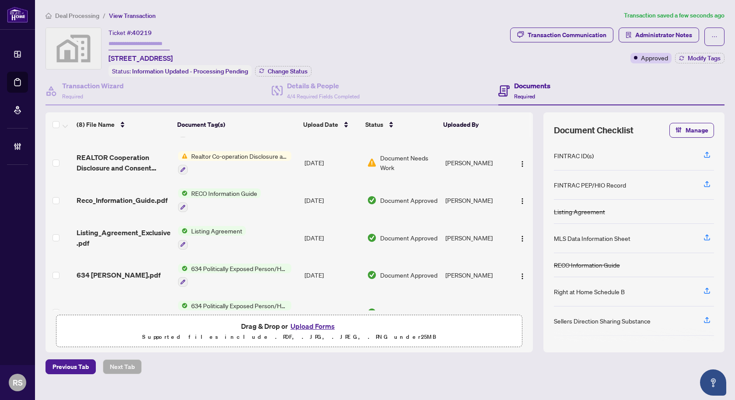
scroll to position [128, 0]
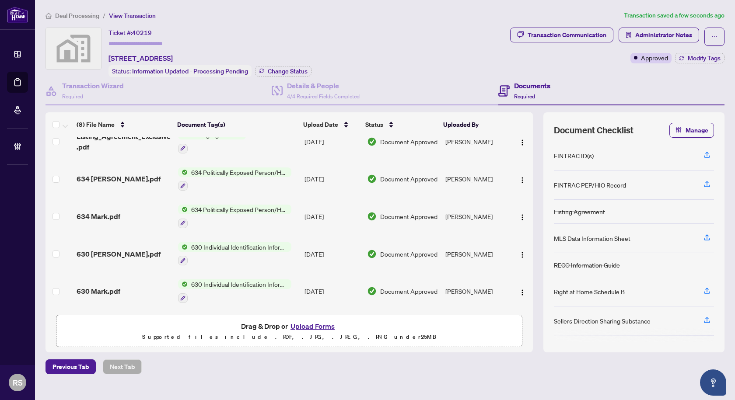
click at [84, 15] on span "Deal Processing" at bounding box center [77, 16] width 44 height 8
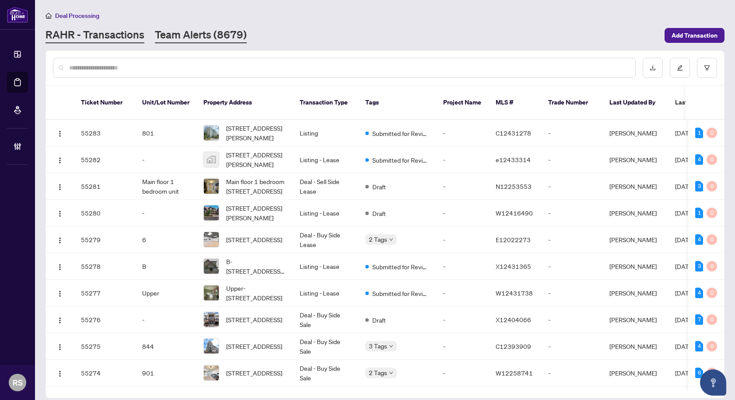
click at [203, 36] on link "Team Alerts (8679)" at bounding box center [201, 36] width 92 height 16
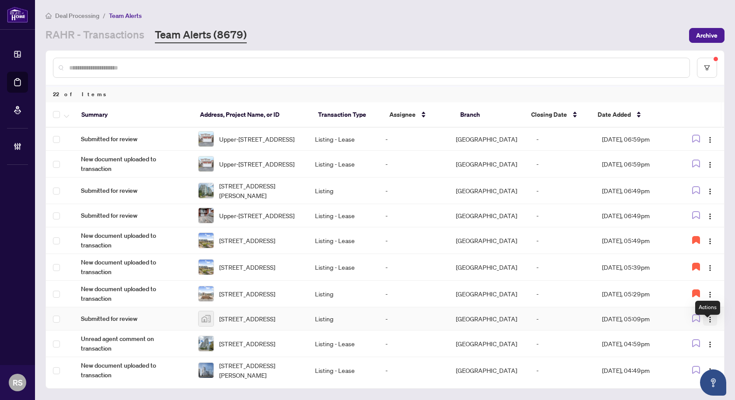
click at [707, 323] on img "button" at bounding box center [710, 319] width 7 height 7
click at [673, 373] on span "Complete Item" at bounding box center [687, 373] width 41 height 10
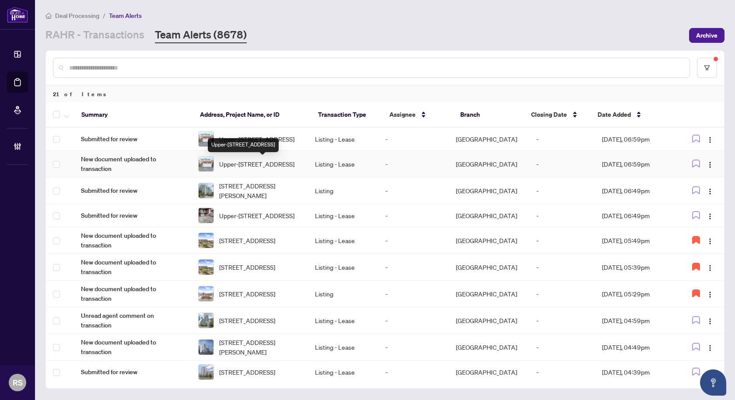
click at [242, 169] on span "Upper-[STREET_ADDRESS]" at bounding box center [256, 164] width 75 height 10
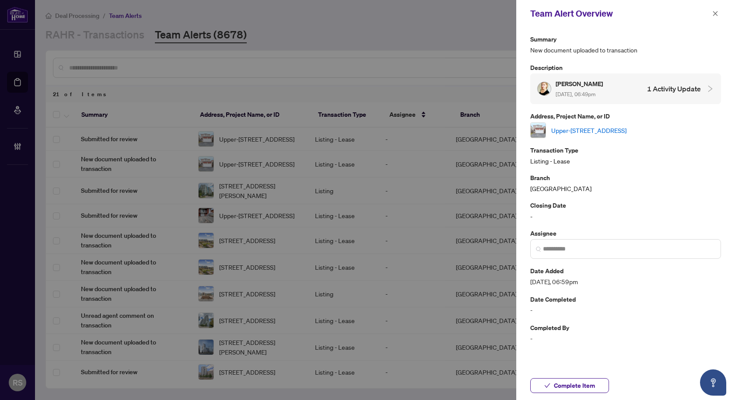
click at [601, 127] on link "Upper-[STREET_ADDRESS]" at bounding box center [588, 131] width 75 height 10
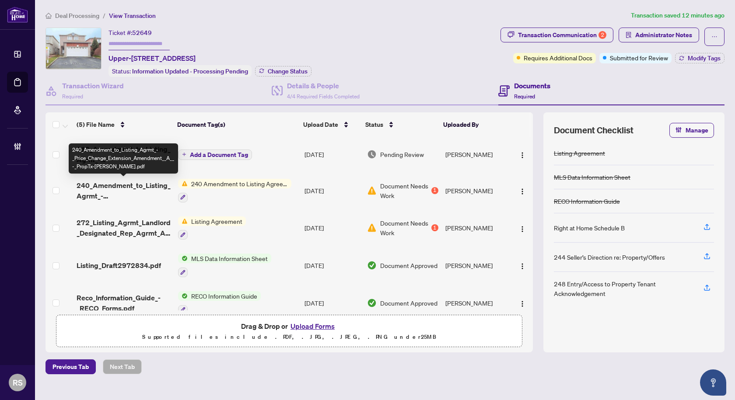
click at [126, 185] on span "240_Amendment_to_Listing_Agrmt_-_Price_Change_Extension_Amendment__A__-_PropTx-…" at bounding box center [124, 190] width 94 height 21
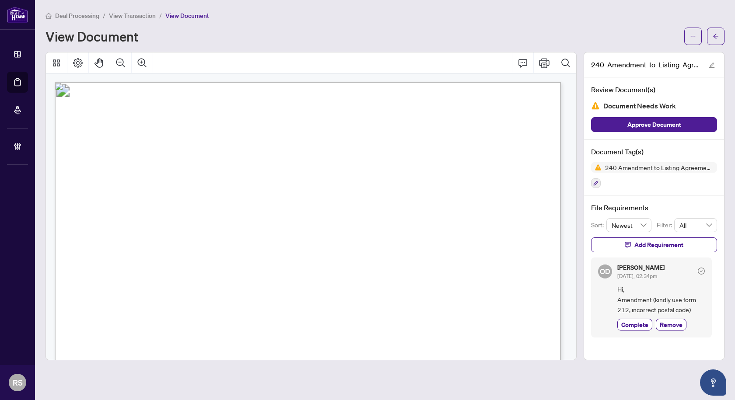
click at [140, 16] on span "View Transaction" at bounding box center [132, 16] width 47 height 8
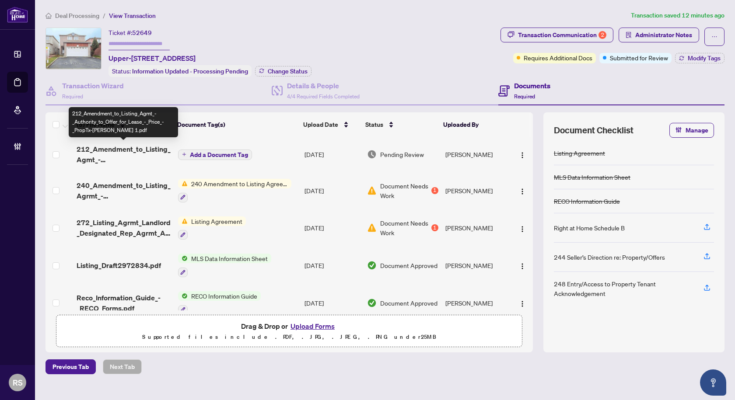
click at [112, 149] on span "212_Amendment_to_Listing_Agmt_-_Authority_to_Offer_for_Lease_-_Price_-_PropTx-[…" at bounding box center [124, 154] width 94 height 21
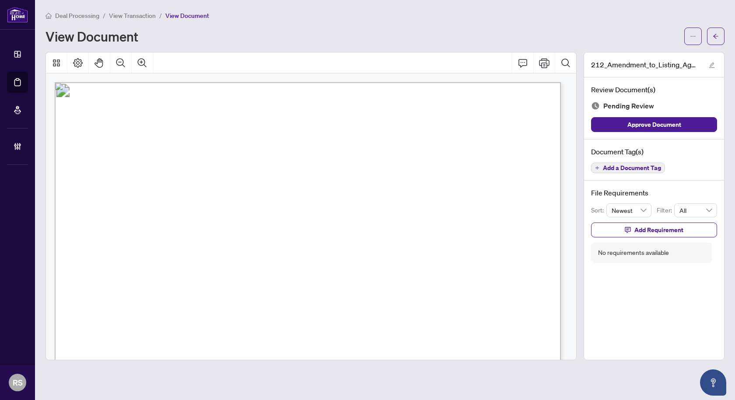
click at [636, 165] on span "Add a Document Tag" at bounding box center [632, 168] width 58 height 6
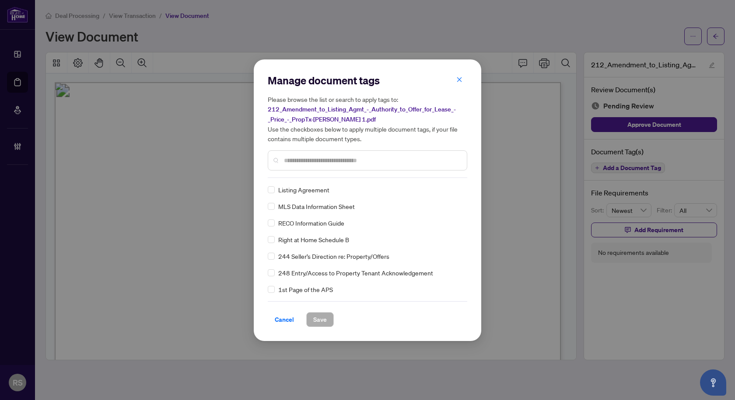
click at [305, 160] on input "text" at bounding box center [372, 161] width 176 height 10
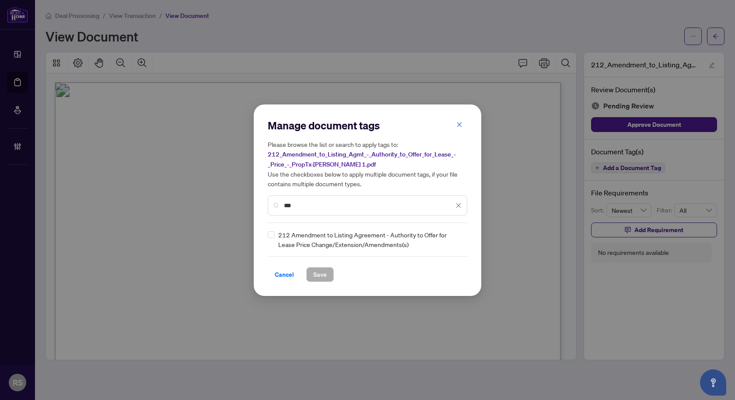
type input "***"
click at [318, 275] on span "Save" at bounding box center [320, 275] width 14 height 14
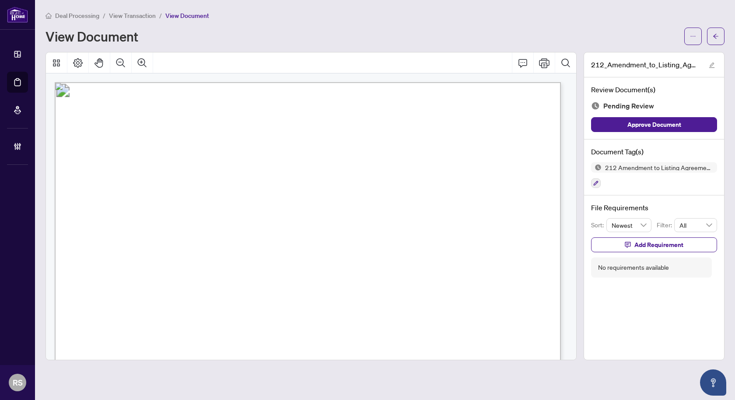
click at [138, 19] on li "View Transaction" at bounding box center [132, 16] width 47 height 10
click at [123, 14] on span "View Transaction" at bounding box center [132, 16] width 47 height 8
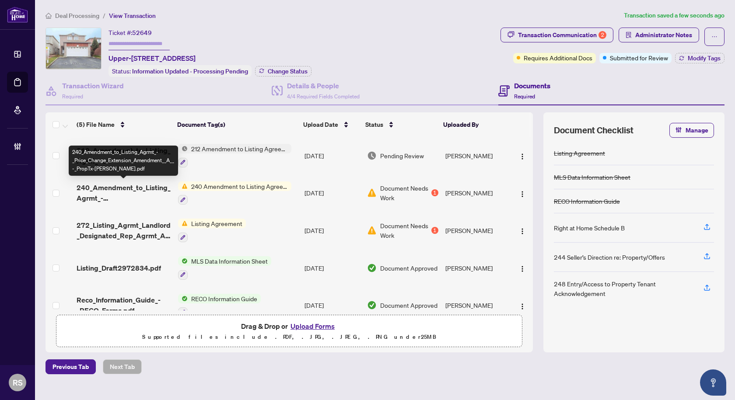
click at [118, 188] on span "240_Amendment_to_Listing_Agrmt_-_Price_Change_Extension_Amendment__A__-_PropTx-…" at bounding box center [124, 192] width 94 height 21
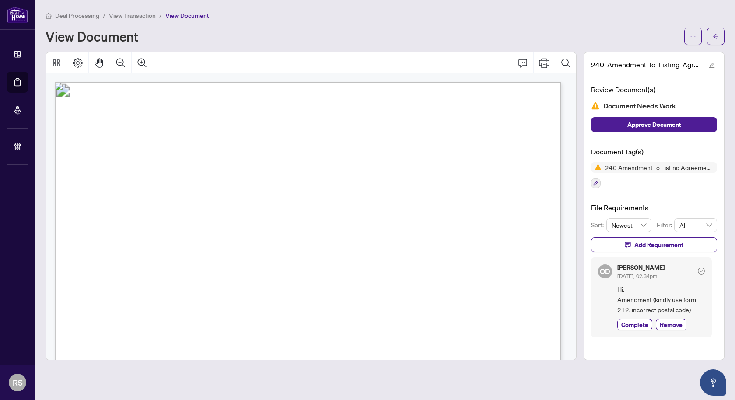
click at [131, 13] on span "View Transaction" at bounding box center [132, 16] width 47 height 8
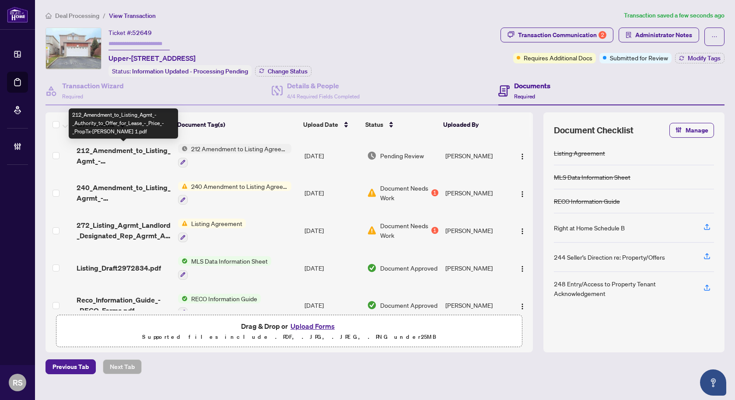
click at [132, 151] on span "212_Amendment_to_Listing_Agmt_-_Authority_to_Offer_for_Lease_-_Price_-_PropTx-[…" at bounding box center [124, 155] width 94 height 21
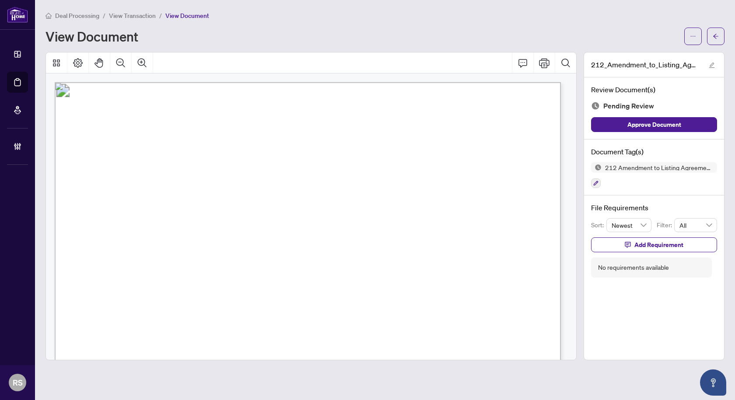
click at [124, 14] on span "View Transaction" at bounding box center [132, 16] width 47 height 8
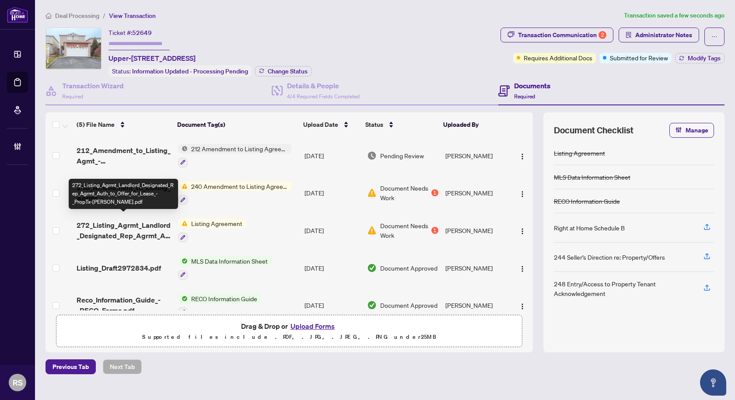
scroll to position [16, 0]
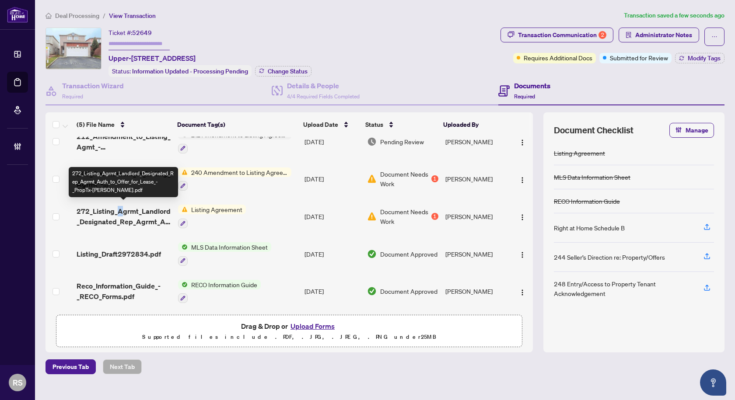
click at [119, 206] on span "272_Listing_Agrmt_Landlord_Designated_Rep_Agrmt_Auth_to_Offer_for_Lease_-_PropT…" at bounding box center [124, 216] width 94 height 21
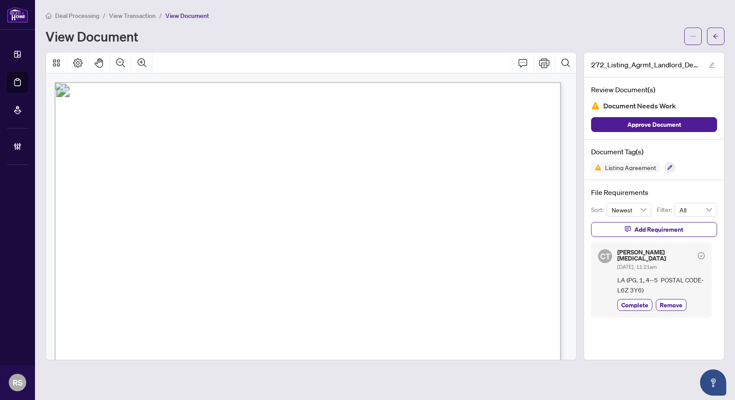
click at [123, 14] on span "View Transaction" at bounding box center [132, 16] width 47 height 8
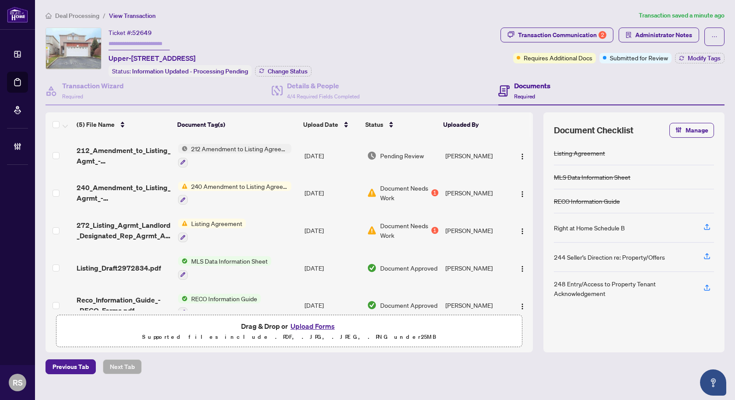
click at [241, 188] on span "240 Amendment to Listing Agreement - Authority to Offer for Sale Price Change/E…" at bounding box center [240, 187] width 104 height 10
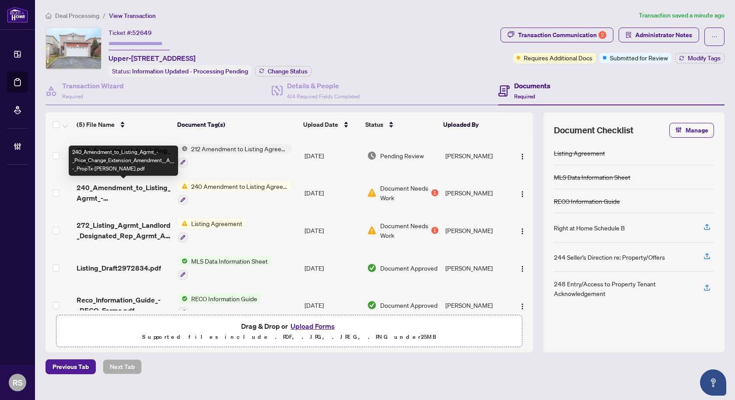
click at [147, 182] on span "240_Amendment_to_Listing_Agrmt_-_Price_Change_Extension_Amendment__A__-_PropTx-…" at bounding box center [124, 192] width 94 height 21
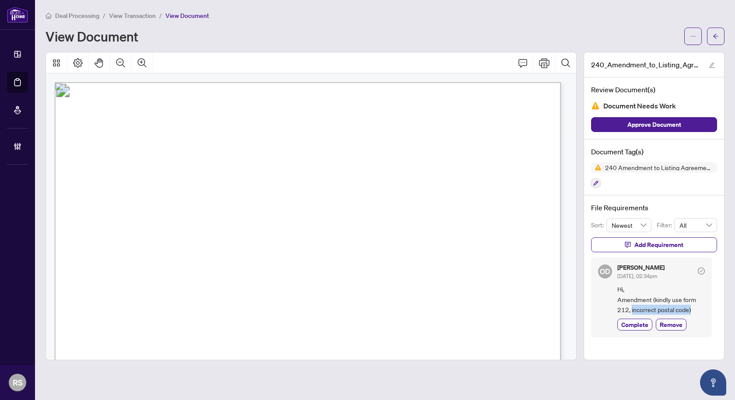
drag, startPoint x: 631, startPoint y: 310, endPoint x: 693, endPoint y: 311, distance: 62.1
click at [693, 311] on span "Hi, Amendment (kindly use form 212, incorrect postal code)" at bounding box center [661, 299] width 88 height 31
copy span "incorrect postal code)"
click at [146, 16] on span "View Transaction" at bounding box center [132, 16] width 47 height 8
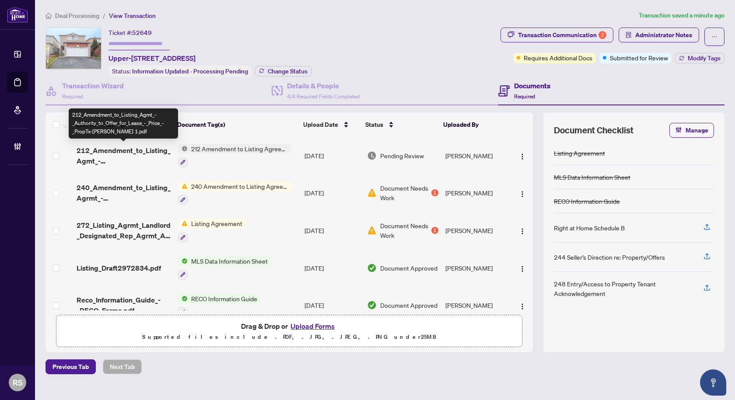
click at [111, 151] on span "212_Amendment_to_Listing_Agmt_-_Authority_to_Offer_for_Lease_-_Price_-_PropTx-[…" at bounding box center [124, 155] width 94 height 21
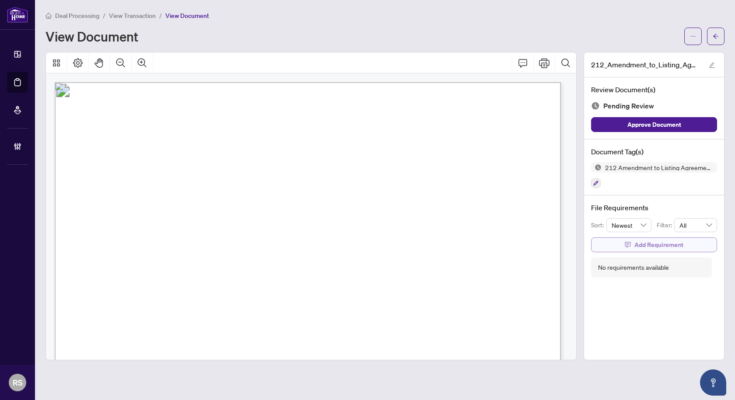
click at [647, 245] on span "Add Requirement" at bounding box center [659, 245] width 49 height 14
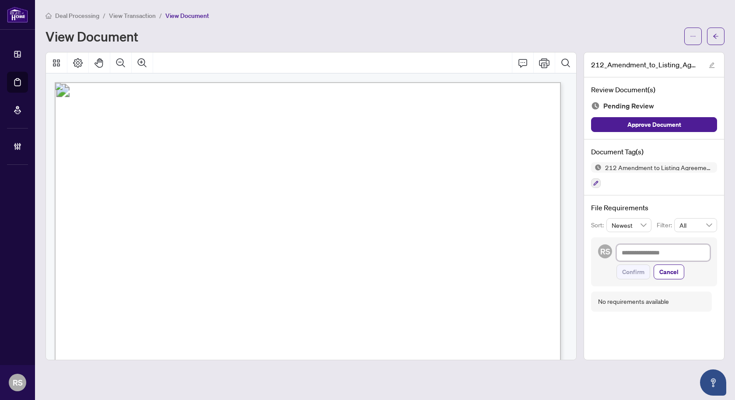
click at [628, 252] on textarea at bounding box center [664, 253] width 94 height 17
paste textarea "**********"
type textarea "**********"
click at [690, 252] on textarea "**********" at bounding box center [664, 253] width 94 height 17
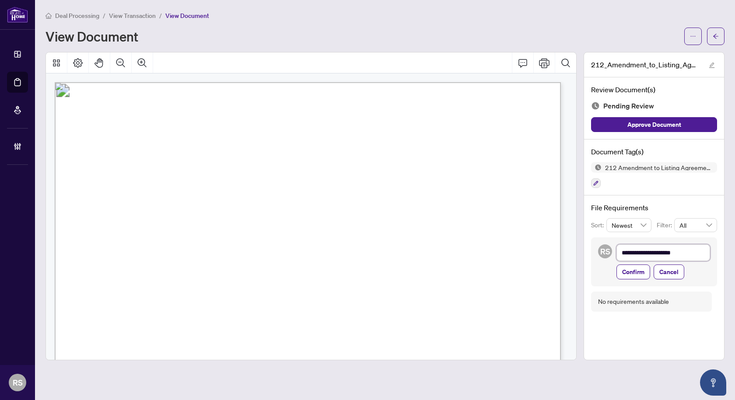
type textarea "**********"
click at [628, 274] on span "Confirm" at bounding box center [633, 272] width 22 height 14
type textarea "**********"
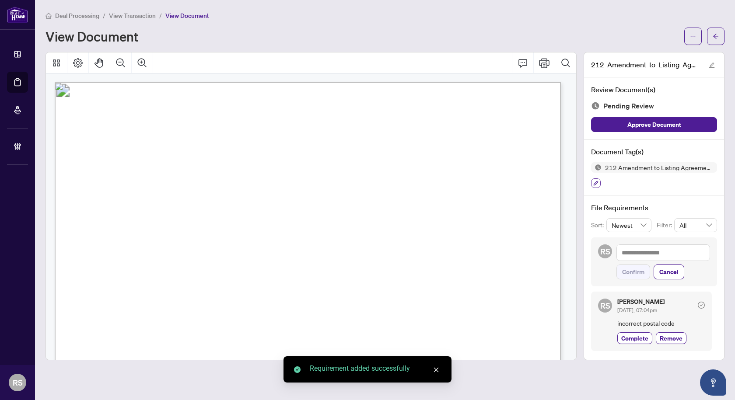
click at [595, 182] on icon "button" at bounding box center [595, 183] width 5 height 5
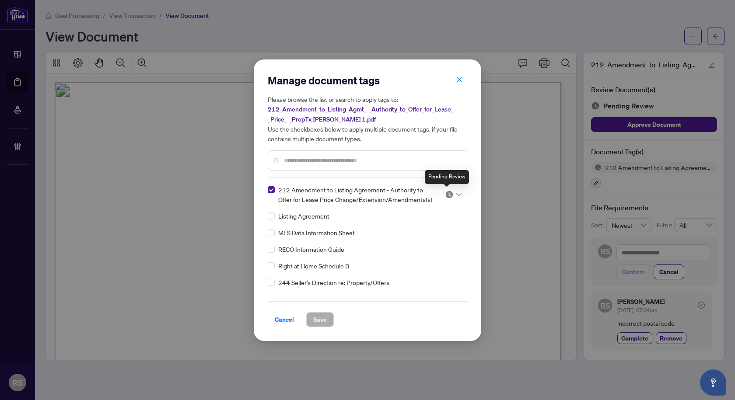
click at [447, 194] on img at bounding box center [449, 194] width 9 height 9
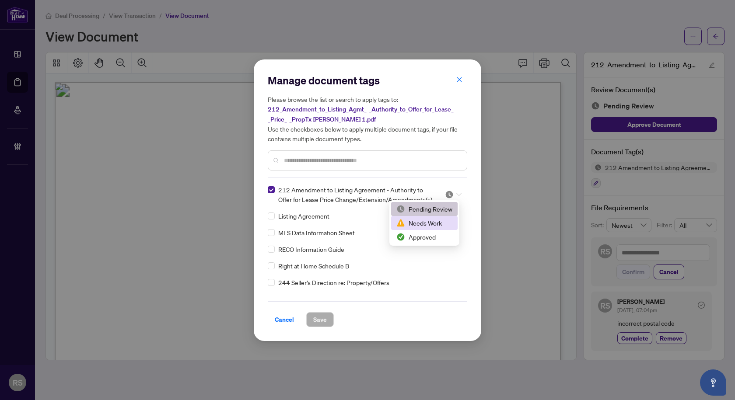
click at [432, 221] on div "Needs Work" at bounding box center [424, 223] width 56 height 10
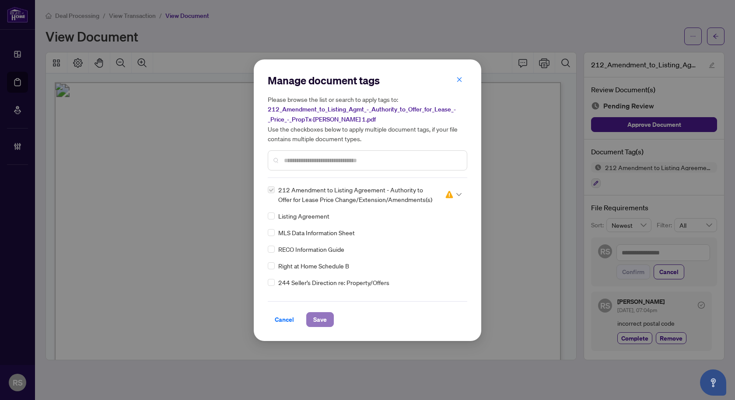
click at [325, 319] on span "Save" at bounding box center [320, 320] width 14 height 14
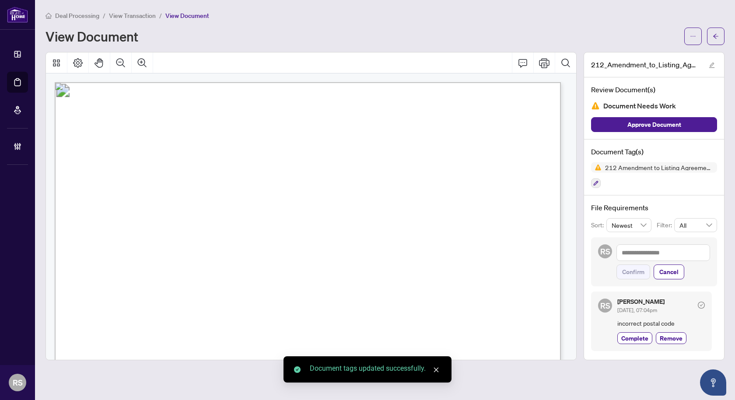
click at [119, 13] on span "View Transaction" at bounding box center [132, 16] width 47 height 8
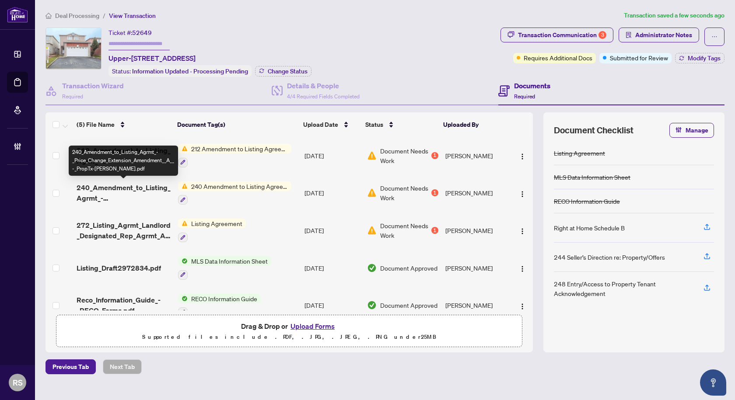
click at [100, 187] on span "240_Amendment_to_Listing_Agrmt_-_Price_Change_Extension_Amendment__A__-_PropTx-…" at bounding box center [124, 192] width 94 height 21
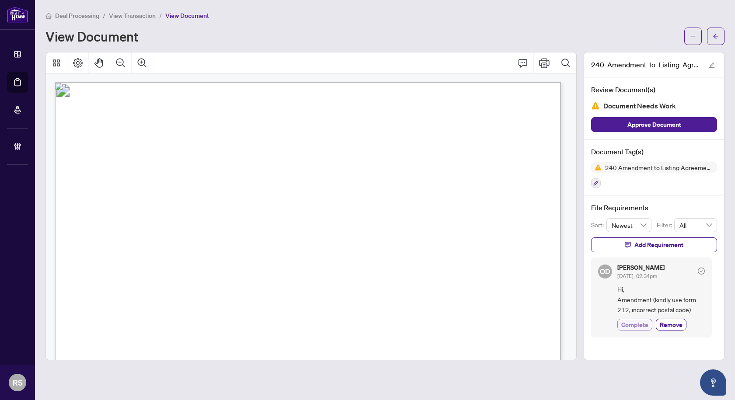
click at [633, 326] on span "Complete" at bounding box center [634, 324] width 27 height 9
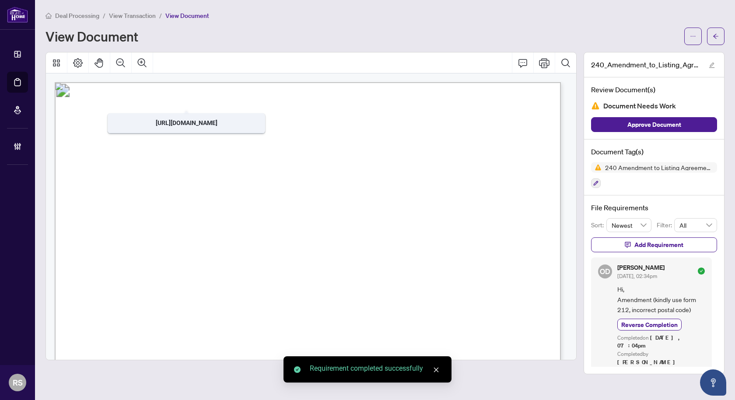
click at [133, 16] on span "View Transaction" at bounding box center [132, 16] width 47 height 8
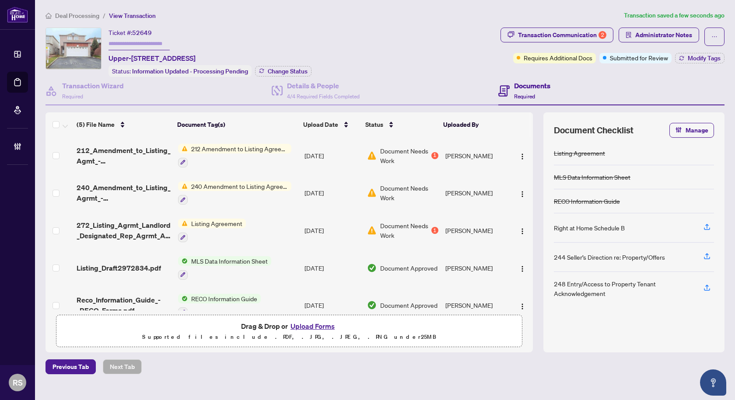
click at [73, 14] on span "Deal Processing" at bounding box center [77, 16] width 44 height 8
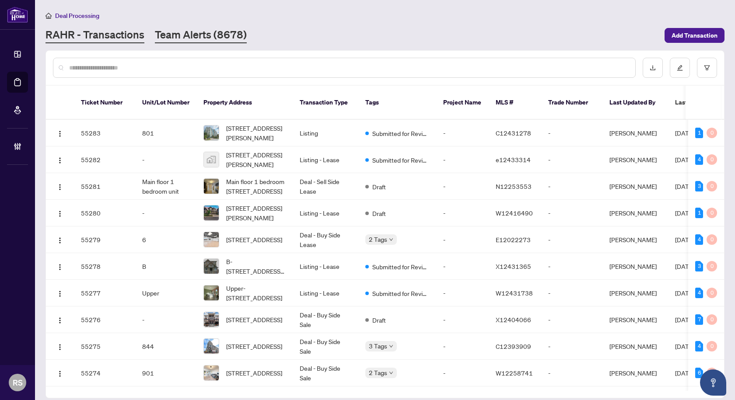
click at [199, 36] on link "Team Alerts (8678)" at bounding box center [201, 36] width 92 height 16
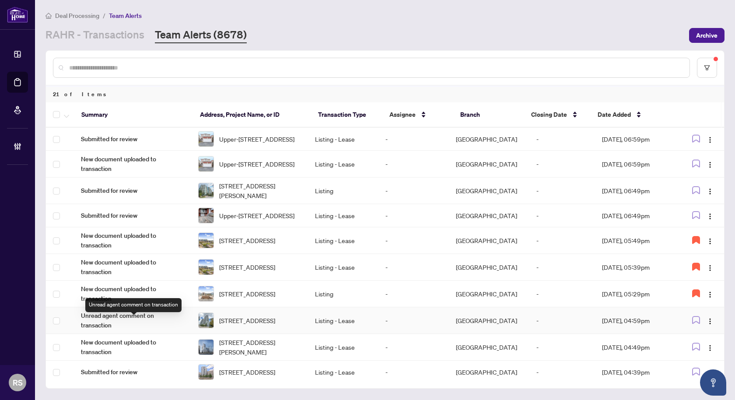
click at [134, 324] on span "Unread agent comment on transaction" at bounding box center [132, 320] width 103 height 19
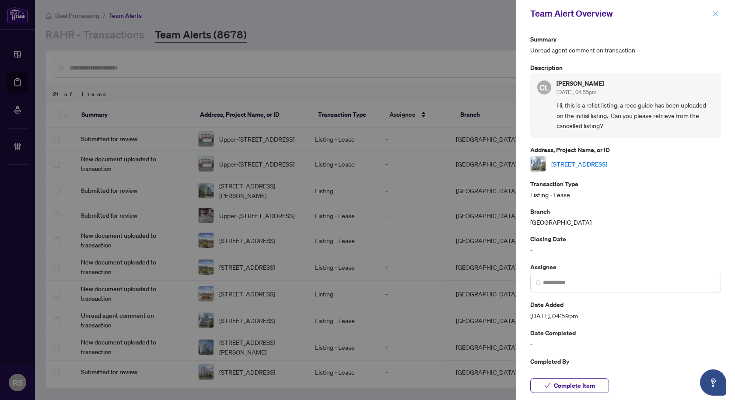
click at [715, 11] on icon "close" at bounding box center [715, 14] width 6 height 6
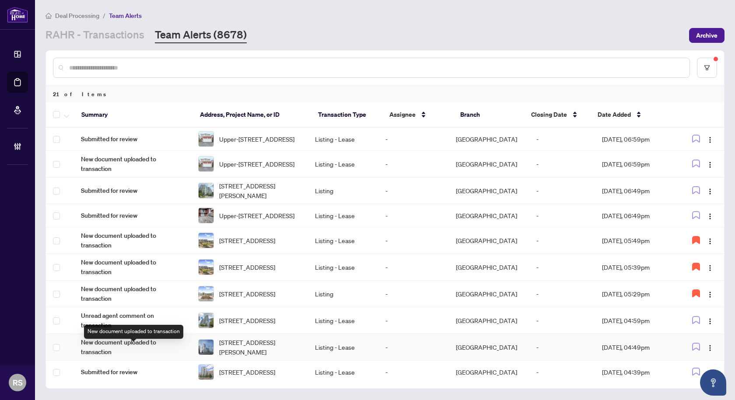
click at [111, 351] on span "New document uploaded to transaction" at bounding box center [132, 347] width 103 height 19
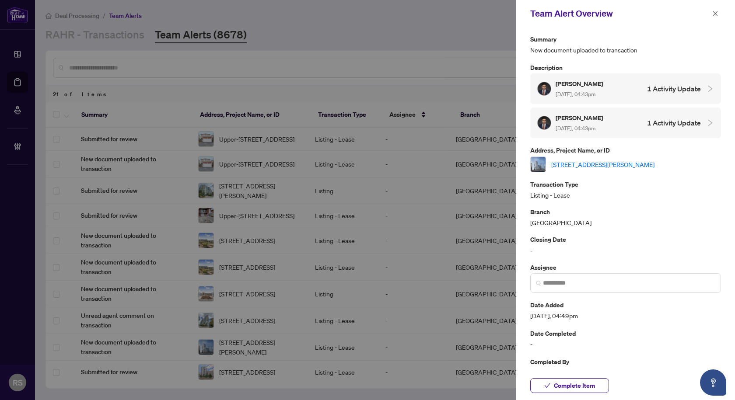
click at [596, 163] on link "[STREET_ADDRESS][PERSON_NAME]" at bounding box center [602, 165] width 103 height 10
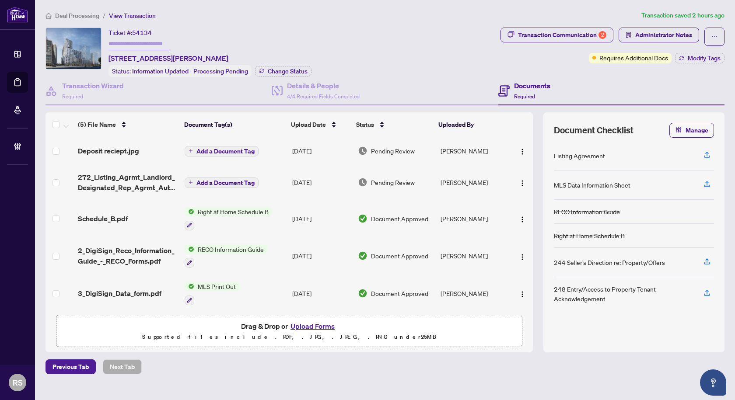
click at [81, 14] on span "Deal Processing" at bounding box center [77, 16] width 44 height 8
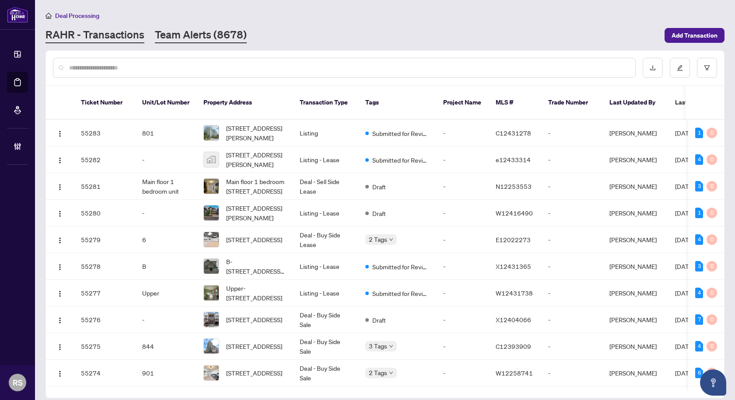
click at [221, 33] on link "Team Alerts (8678)" at bounding box center [201, 36] width 92 height 16
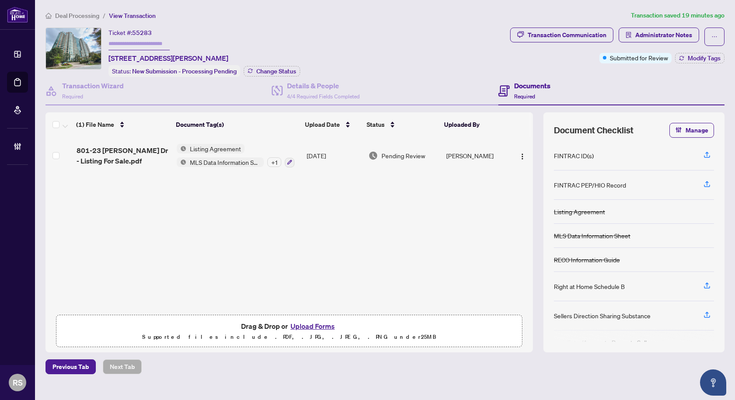
click at [78, 13] on span "Deal Processing" at bounding box center [77, 16] width 44 height 8
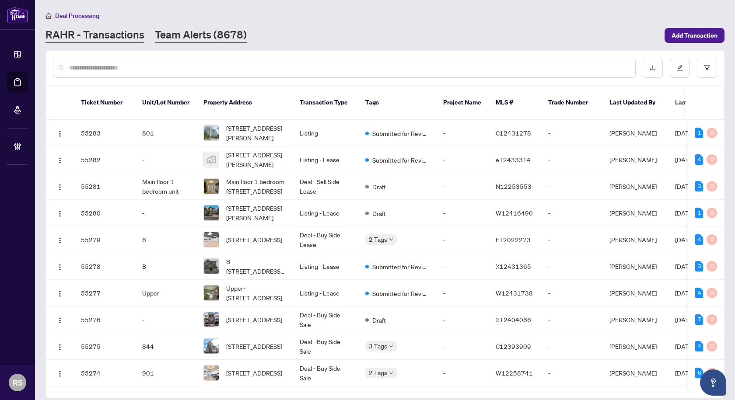
click at [189, 35] on link "Team Alerts (8678)" at bounding box center [201, 36] width 92 height 16
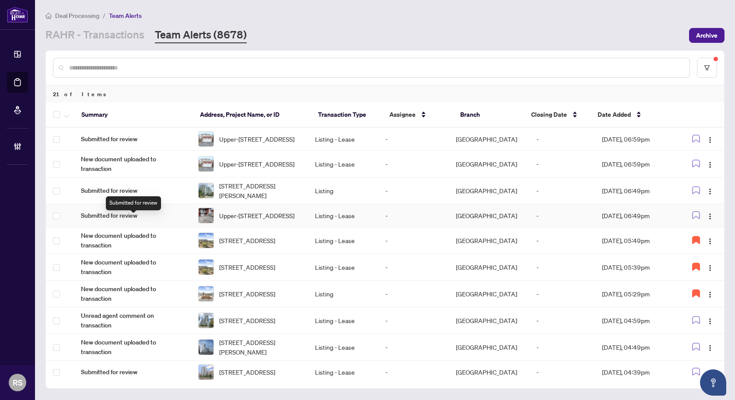
click at [121, 221] on span "Submitted for review" at bounding box center [132, 216] width 103 height 10
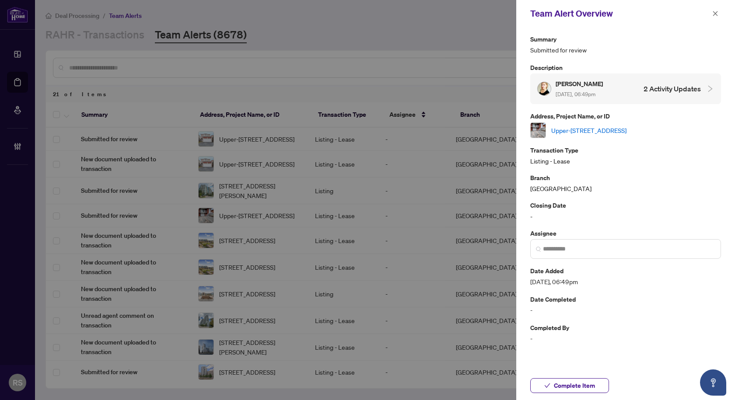
click at [599, 131] on link "Upper-[STREET_ADDRESS]" at bounding box center [588, 131] width 75 height 10
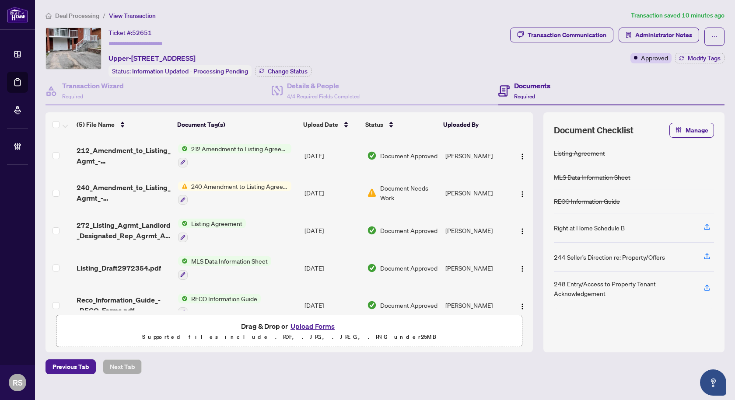
click at [76, 16] on span "Deal Processing" at bounding box center [77, 16] width 44 height 8
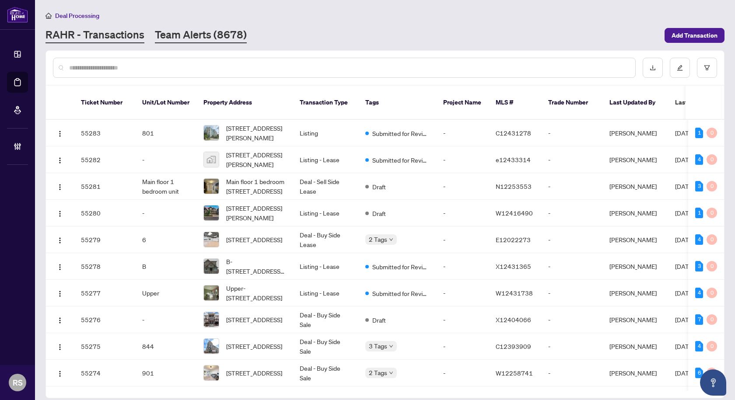
click at [205, 35] on link "Team Alerts (8678)" at bounding box center [201, 36] width 92 height 16
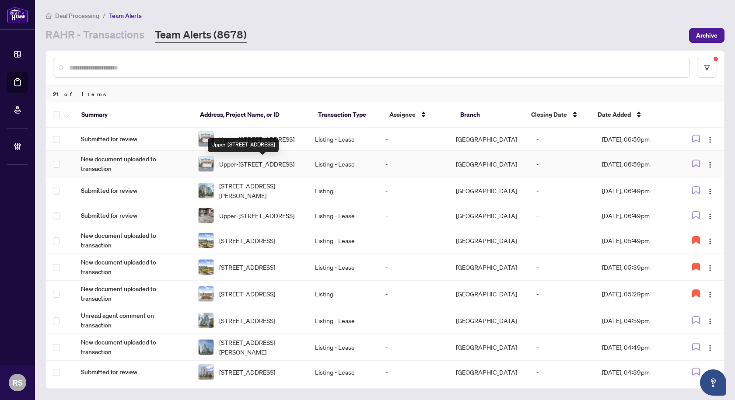
click at [242, 168] on span "Upper-[STREET_ADDRESS]" at bounding box center [256, 164] width 75 height 10
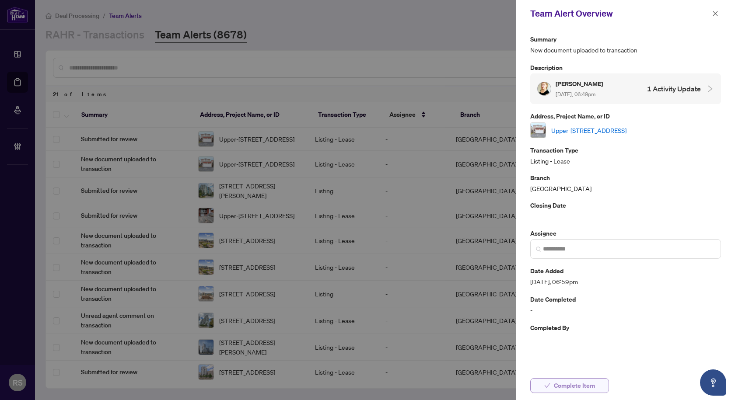
click at [596, 387] on button "Complete Item" at bounding box center [569, 386] width 79 height 15
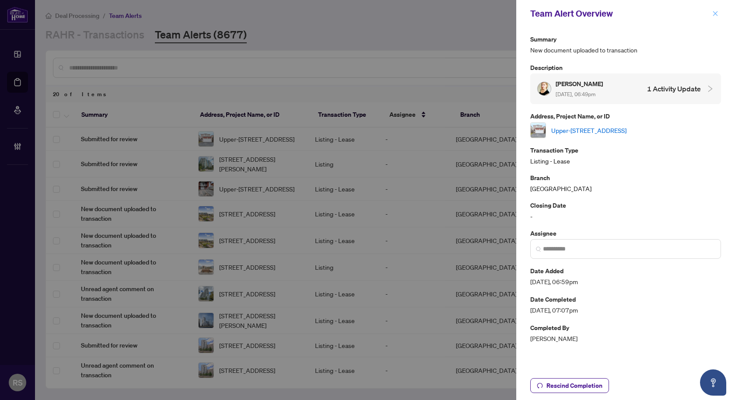
click at [719, 17] on button "button" at bounding box center [715, 13] width 11 height 11
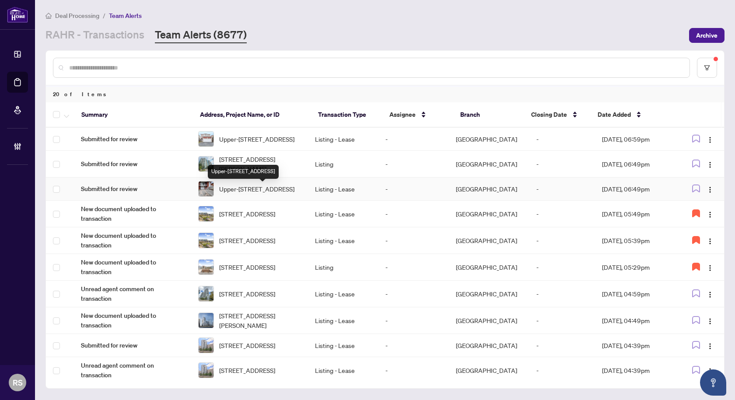
click at [256, 194] on span "Upper-[STREET_ADDRESS]" at bounding box center [256, 189] width 75 height 10
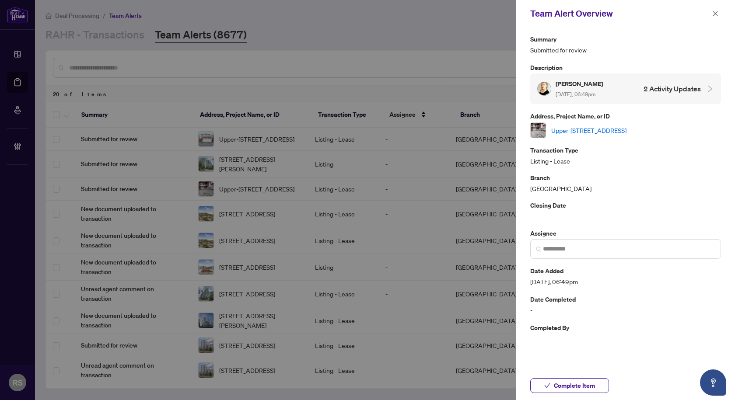
click at [606, 129] on link "Upper-[STREET_ADDRESS]" at bounding box center [588, 131] width 75 height 10
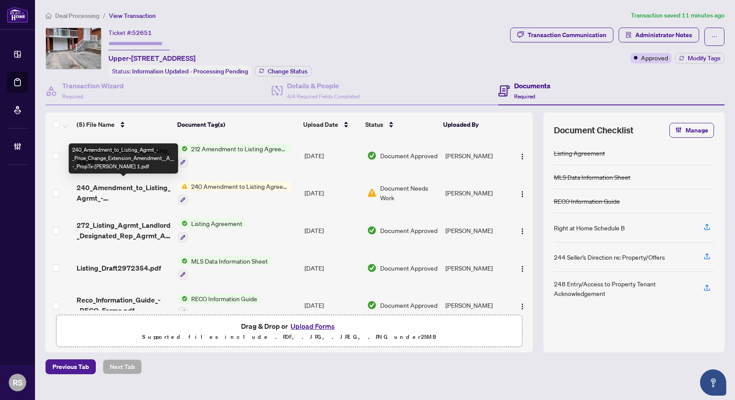
scroll to position [16, 0]
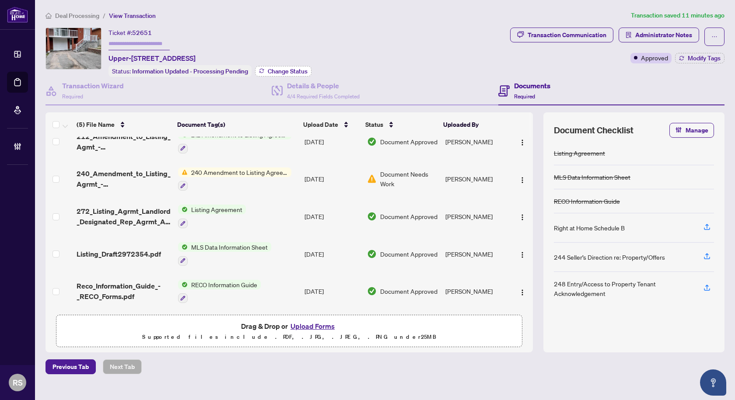
click at [286, 70] on span "Change Status" at bounding box center [288, 71] width 40 height 6
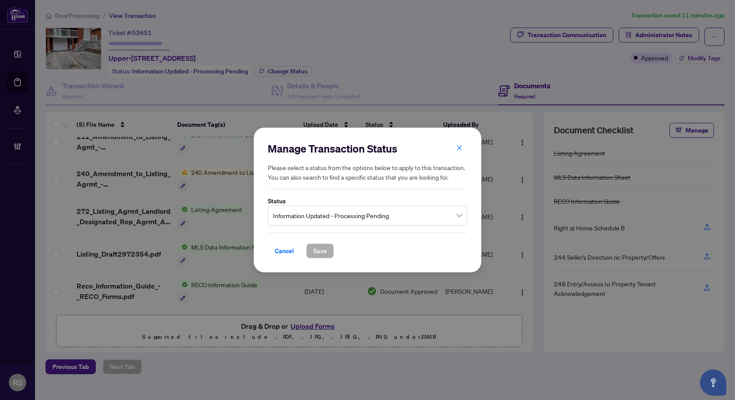
click at [360, 221] on span "Information Updated - Processing Pending" at bounding box center [367, 215] width 189 height 17
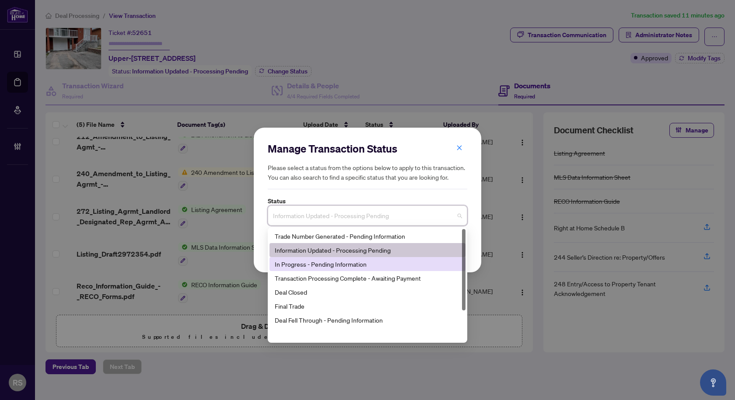
scroll to position [0, 0]
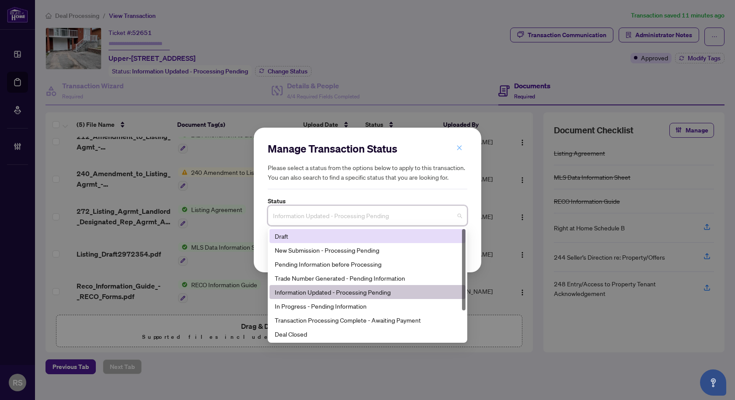
click at [457, 147] on icon "close" at bounding box center [459, 148] width 6 height 6
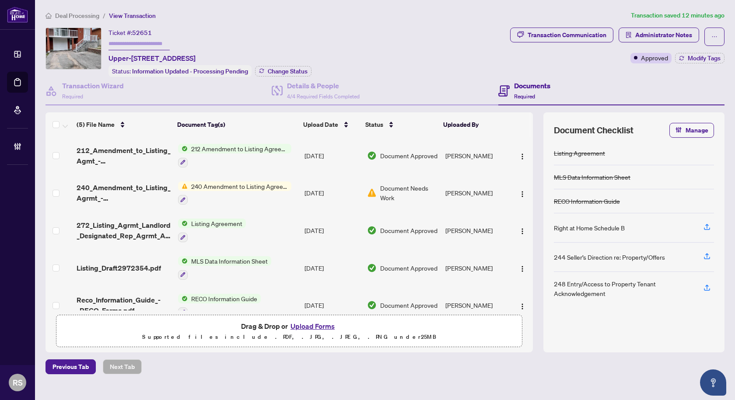
click at [73, 12] on span "Deal Processing" at bounding box center [77, 16] width 44 height 8
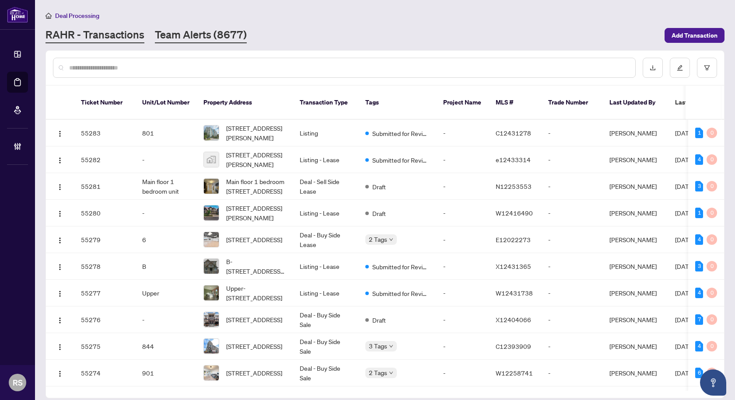
click at [213, 35] on link "Team Alerts (8677)" at bounding box center [201, 36] width 92 height 16
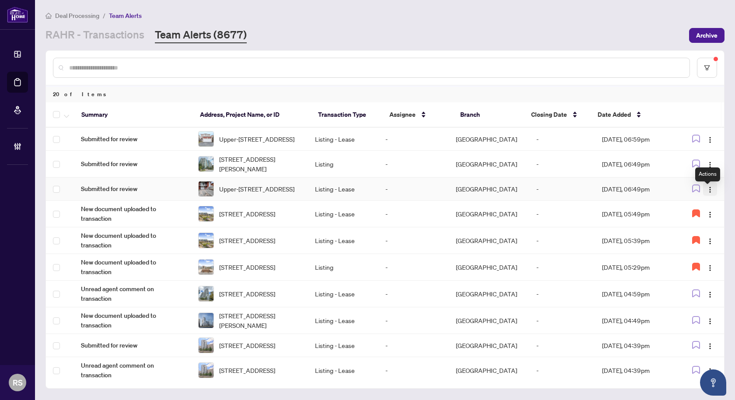
click at [707, 193] on img "button" at bounding box center [710, 189] width 7 height 7
click at [688, 239] on span "Complete Item" at bounding box center [687, 240] width 41 height 10
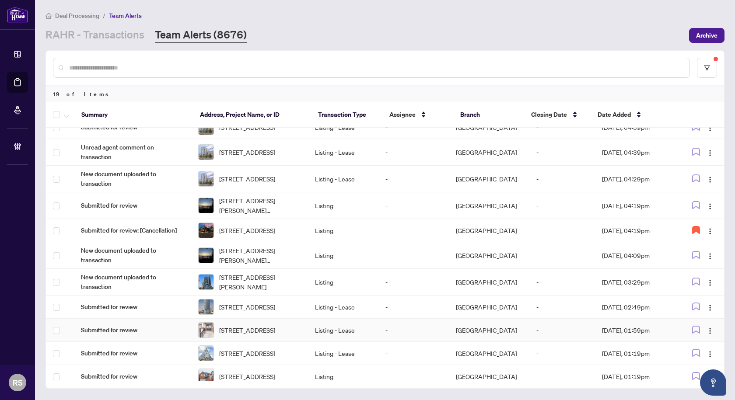
scroll to position [253, 0]
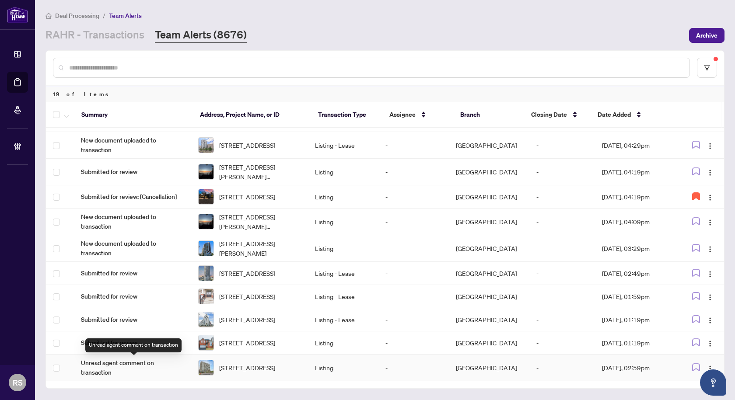
click at [109, 367] on span "Unread agent comment on transaction" at bounding box center [132, 367] width 103 height 19
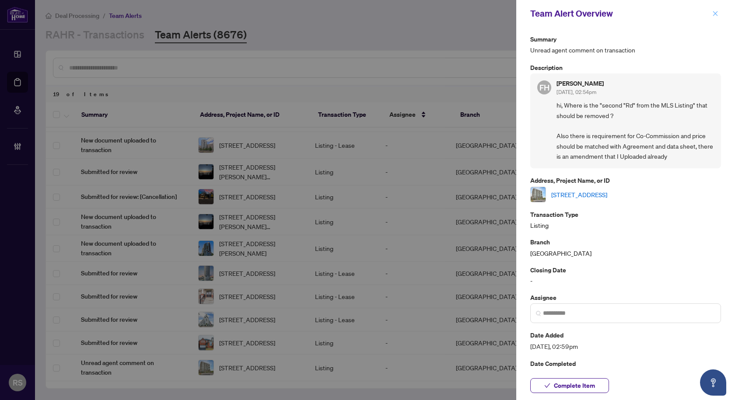
click at [716, 15] on icon "close" at bounding box center [715, 14] width 6 height 6
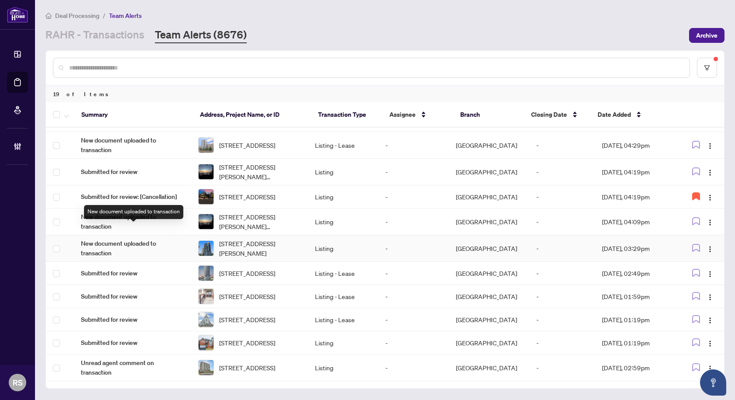
click at [114, 239] on span "New document uploaded to transaction" at bounding box center [132, 248] width 103 height 19
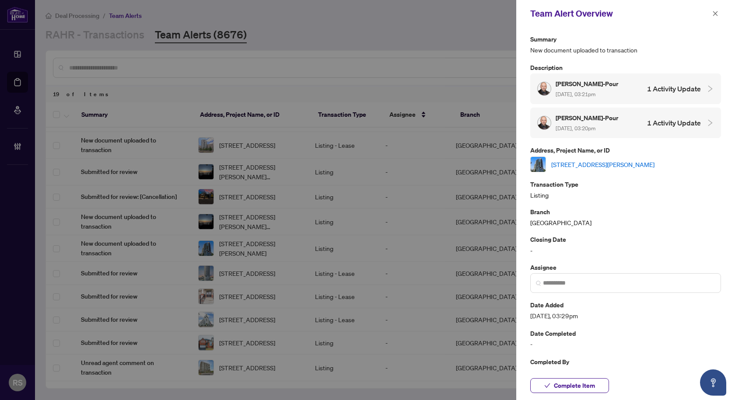
click at [603, 164] on link "606-25 McMahon Dr, Toronto, Ontario M2K 0J1, Canada" at bounding box center [602, 165] width 103 height 10
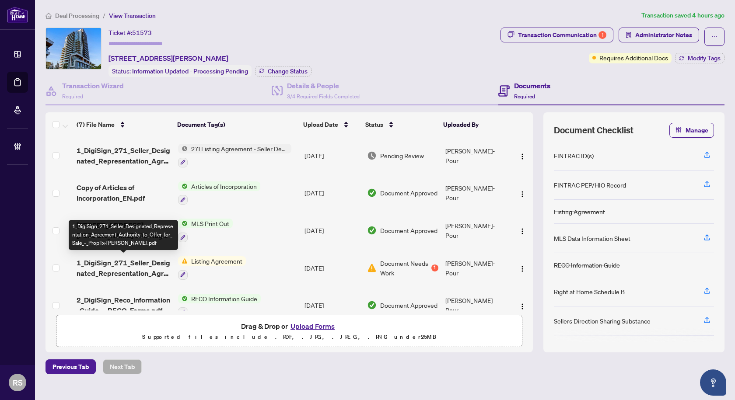
click at [109, 267] on span "1_DigiSign_271_Seller_Designated_Representation_Agreement_Authority_to_Offer_fo…" at bounding box center [124, 268] width 94 height 21
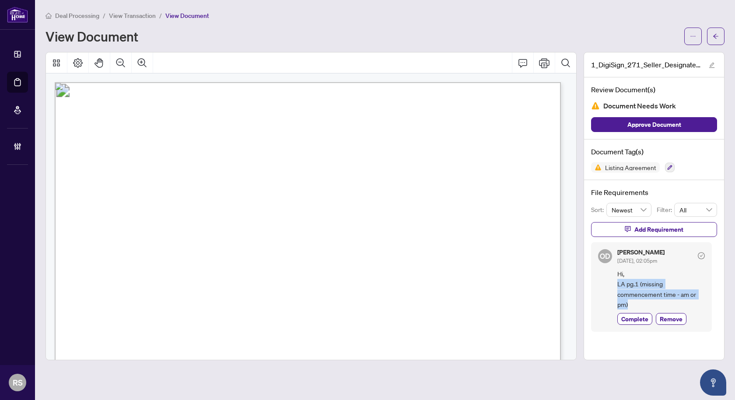
drag, startPoint x: 617, startPoint y: 282, endPoint x: 690, endPoint y: 302, distance: 75.2
click at [690, 302] on span "Hi, LA pg.1 (missing commencement time - am or pm)" at bounding box center [661, 289] width 88 height 41
copy span "LA pg.1 (missing commencement time - am or pm)"
click at [713, 36] on icon "arrow-left" at bounding box center [716, 36] width 6 height 6
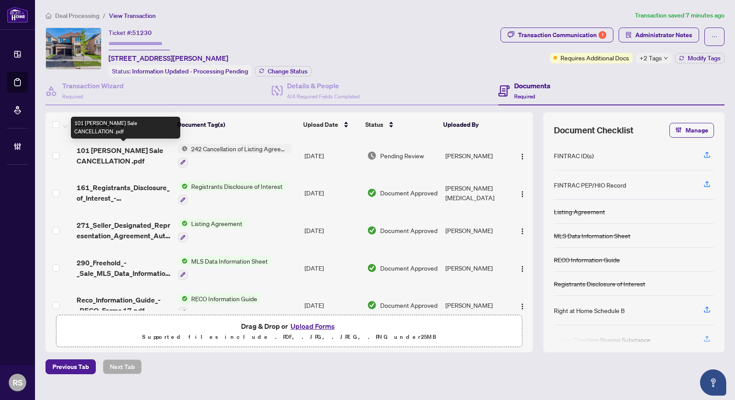
click at [114, 151] on span "101 [PERSON_NAME] Sale CANCELLATION .pdf" at bounding box center [124, 155] width 94 height 21
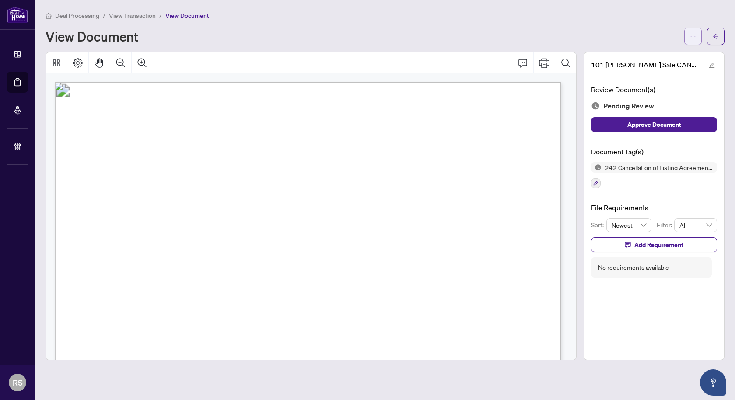
click at [695, 36] on icon "ellipsis" at bounding box center [693, 36] width 5 height 1
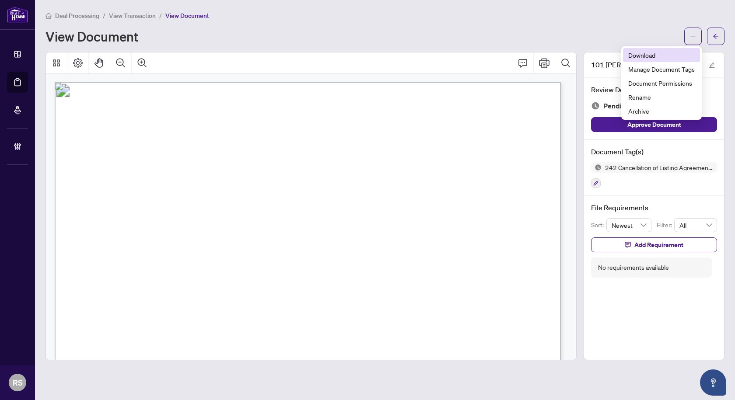
click at [636, 56] on span "Download" at bounding box center [661, 55] width 67 height 10
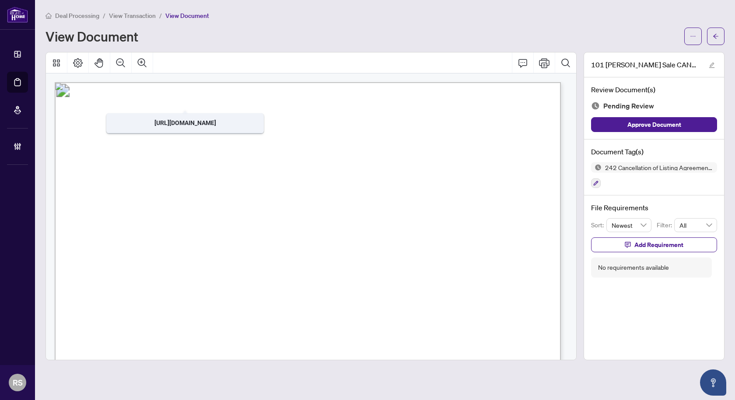
click at [130, 14] on span "View Transaction" at bounding box center [132, 16] width 47 height 8
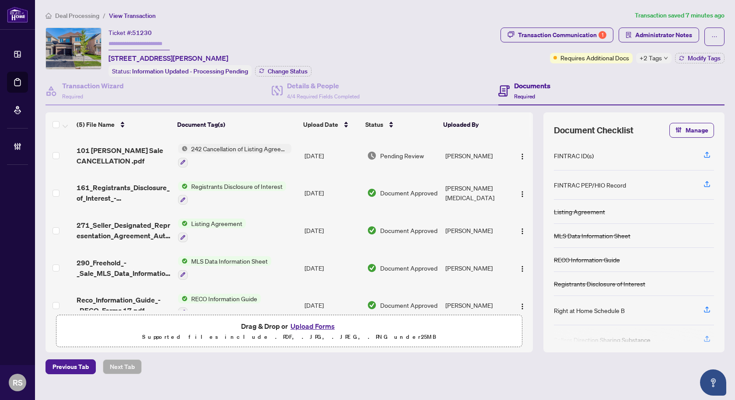
click at [658, 62] on span "+2 Tags" at bounding box center [651, 58] width 22 height 10
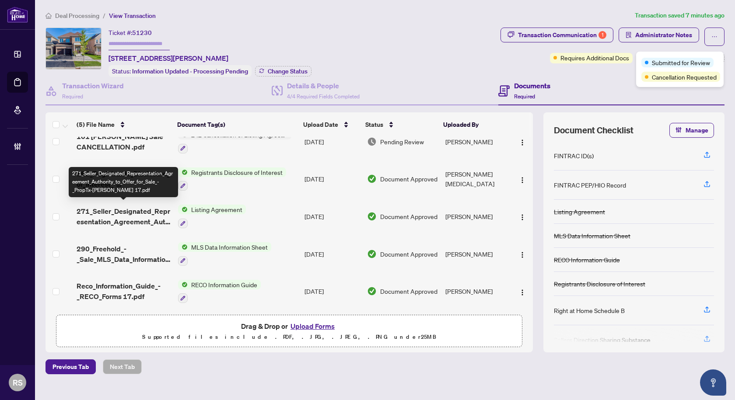
click at [105, 214] on span "271_Seller_Designated_Representation_Agreement_Authority_to_Offer_for_Sale_-_Pr…" at bounding box center [124, 216] width 94 height 21
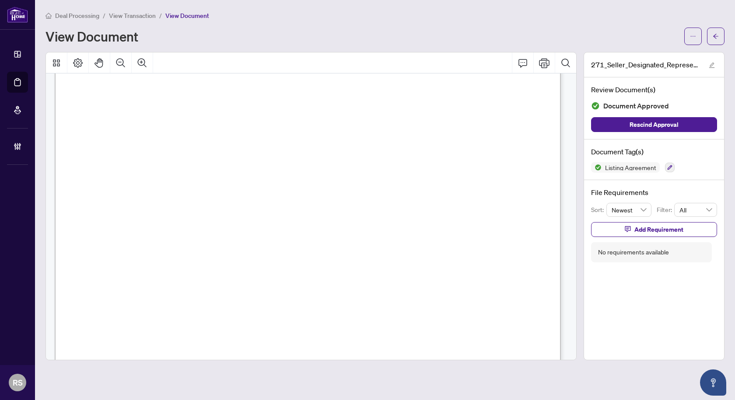
scroll to position [131, 0]
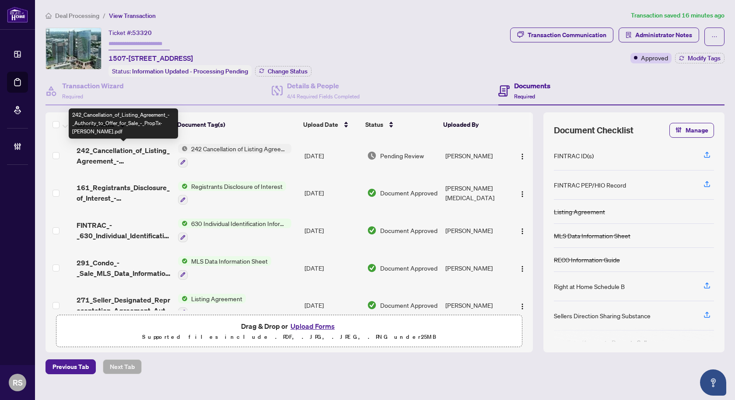
click at [119, 145] on span "242_Cancellation_of_Listing_Agreement_-_Authority_to_Offer_for_Sale_-_PropTx-OR…" at bounding box center [124, 155] width 94 height 21
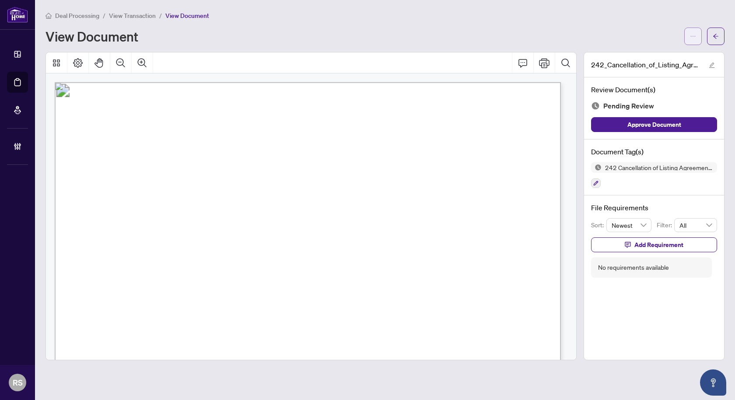
click at [692, 35] on icon "ellipsis" at bounding box center [693, 36] width 6 height 6
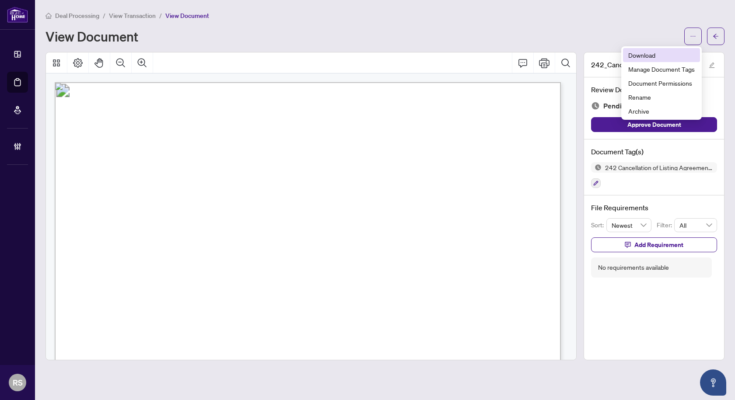
click at [646, 54] on span "Download" at bounding box center [661, 55] width 67 height 10
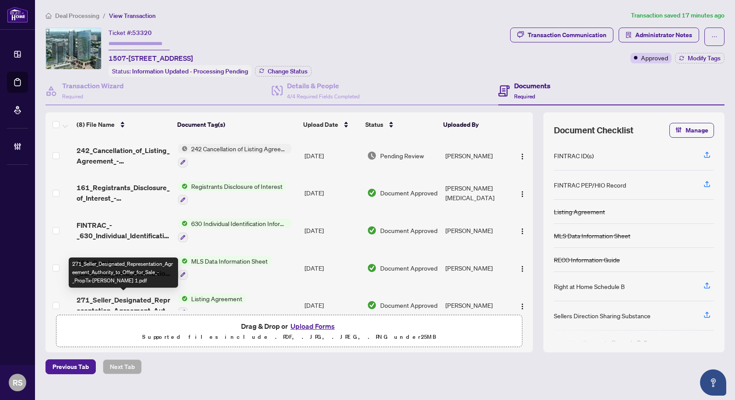
click at [104, 297] on span "271_Seller_Designated_Representation_Agreement_Authority_to_Offer_for_Sale_-_Pr…" at bounding box center [124, 305] width 94 height 21
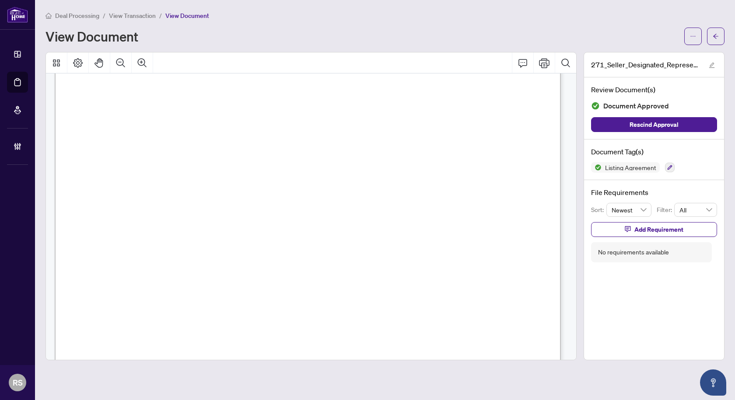
scroll to position [88, 0]
click at [129, 14] on span "View Transaction" at bounding box center [132, 16] width 47 height 8
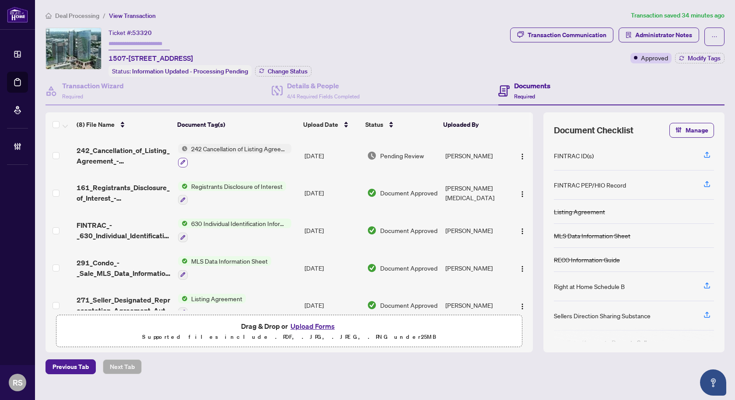
click at [181, 160] on icon "button" at bounding box center [182, 162] width 5 height 5
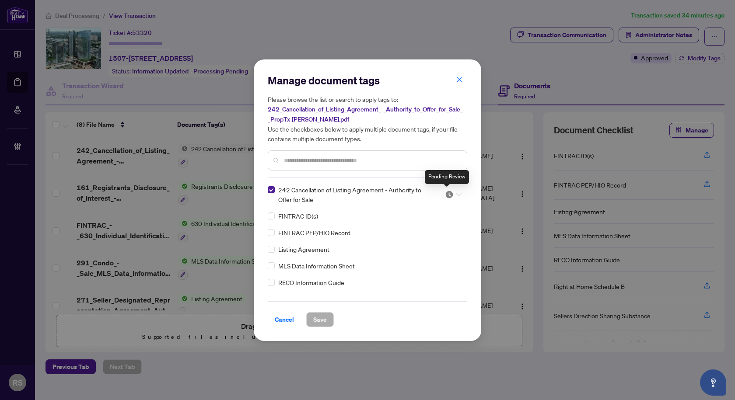
click at [449, 194] on img at bounding box center [449, 194] width 9 height 9
click at [294, 321] on span "Cancel" at bounding box center [284, 320] width 19 height 14
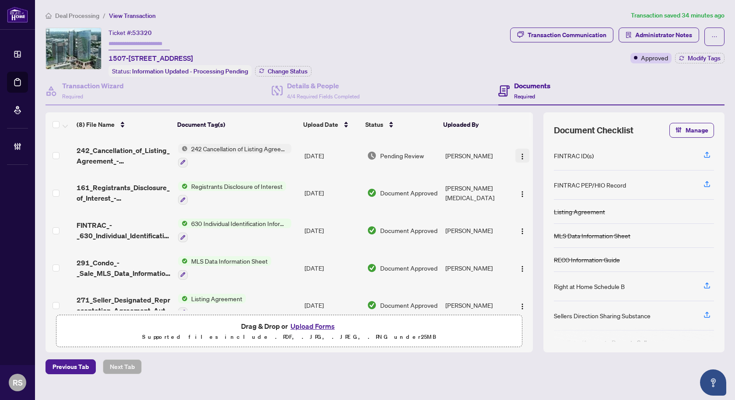
click at [519, 156] on img "button" at bounding box center [522, 156] width 7 height 7
click at [89, 13] on span "Deal Processing" at bounding box center [77, 16] width 44 height 8
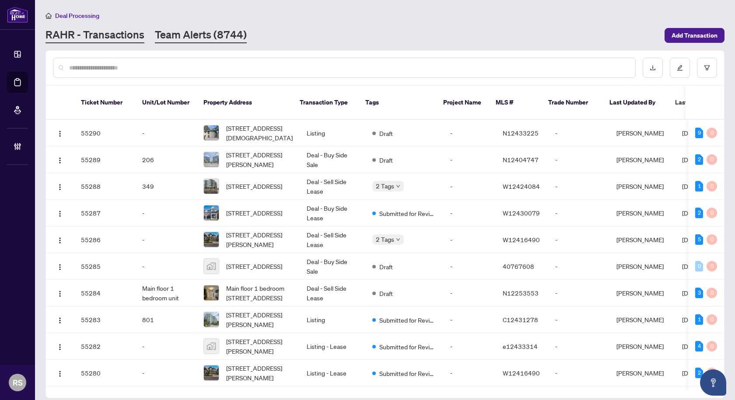
click at [213, 34] on link "Team Alerts (8744)" at bounding box center [201, 36] width 92 height 16
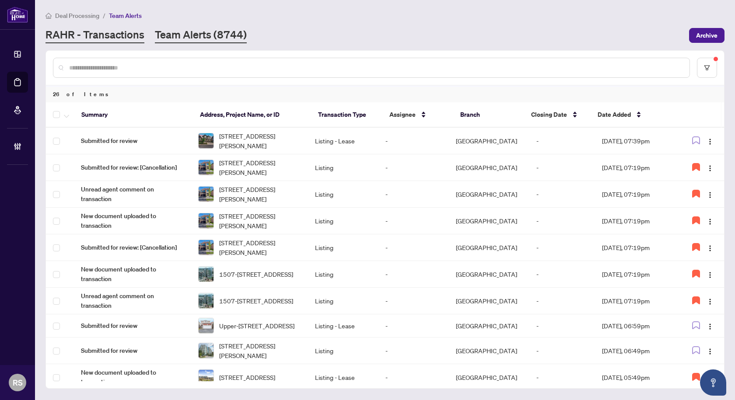
click at [113, 34] on link "RAHR - Transactions" at bounding box center [95, 36] width 99 height 16
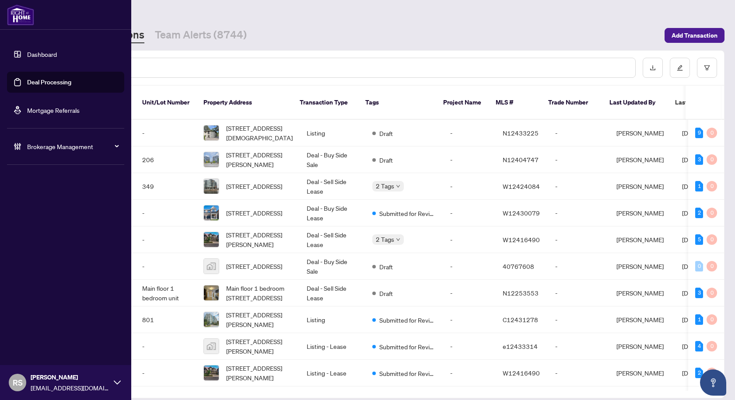
click at [19, 385] on span "RS" at bounding box center [18, 383] width 10 height 12
click at [47, 352] on button "Logout" at bounding box center [65, 349] width 117 height 15
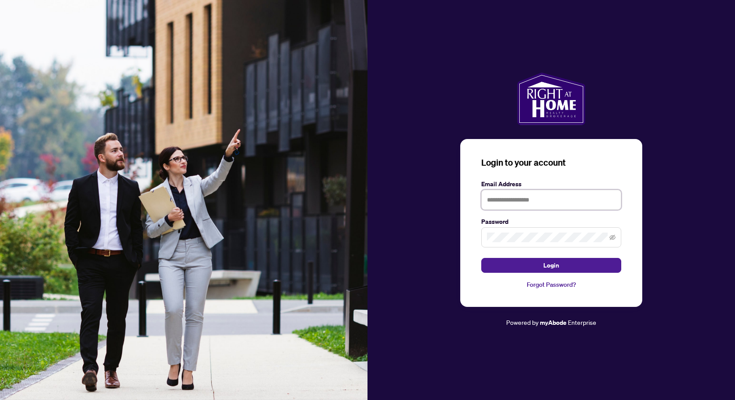
type input "**********"
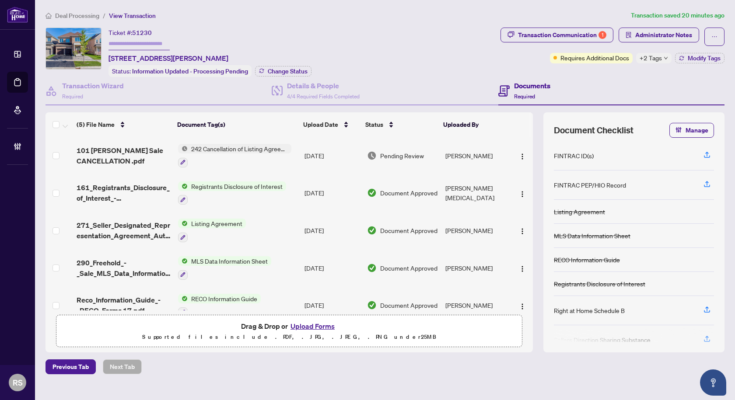
click at [68, 13] on span "Deal Processing" at bounding box center [77, 16] width 44 height 8
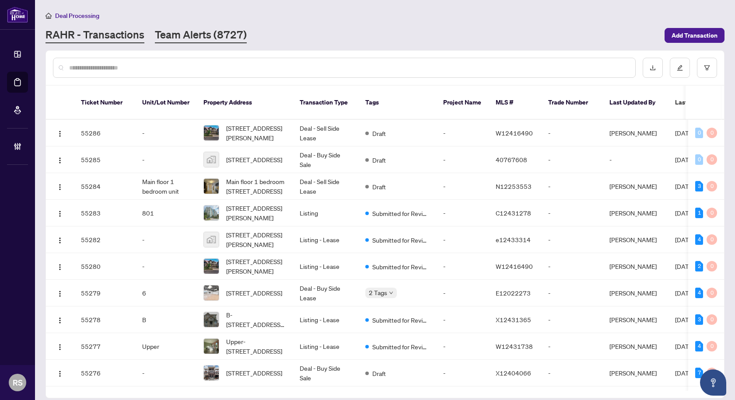
click at [194, 28] on link "Team Alerts (8727)" at bounding box center [201, 36] width 92 height 16
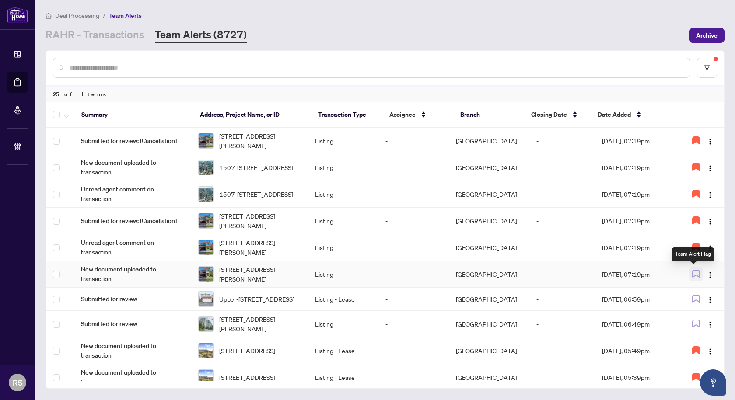
click at [693, 274] on icon "button" at bounding box center [696, 274] width 8 height 8
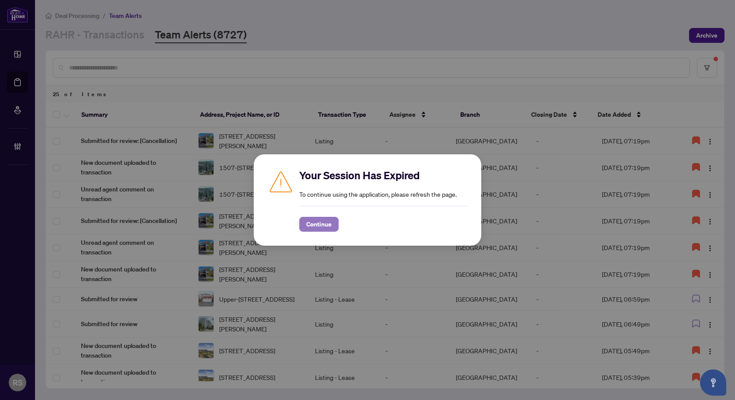
click at [326, 222] on span "Continue" at bounding box center [318, 224] width 25 height 14
